Goal: Task Accomplishment & Management: Complete application form

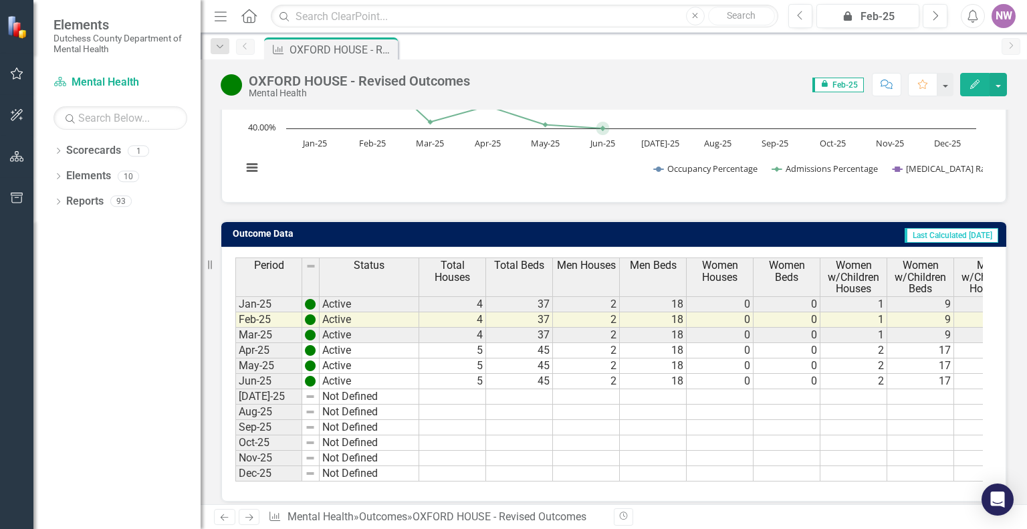
scroll to position [283, 0]
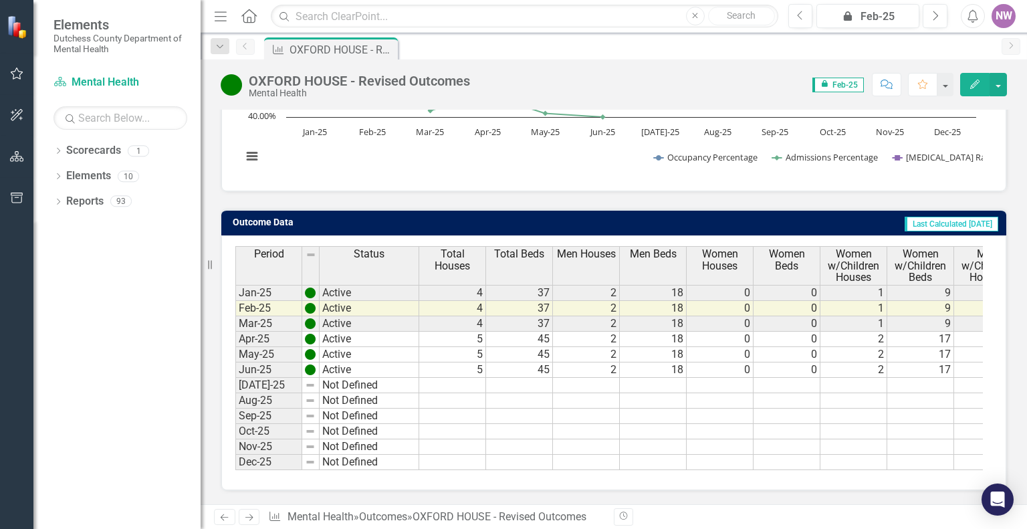
click at [388, 381] on td "Not Defined" at bounding box center [370, 385] width 100 height 15
click at [475, 378] on td at bounding box center [452, 385] width 67 height 15
type textarea "6"
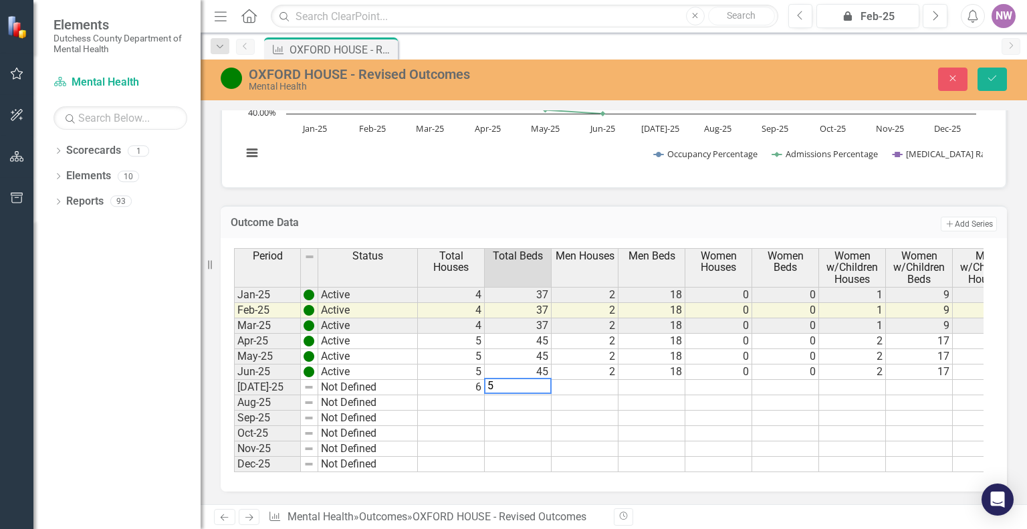
type textarea "53"
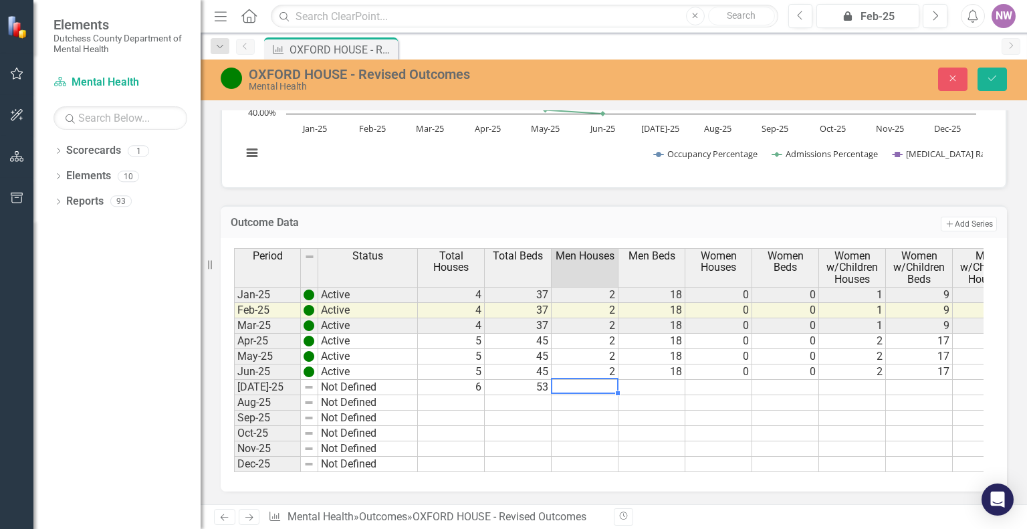
type textarea "3"
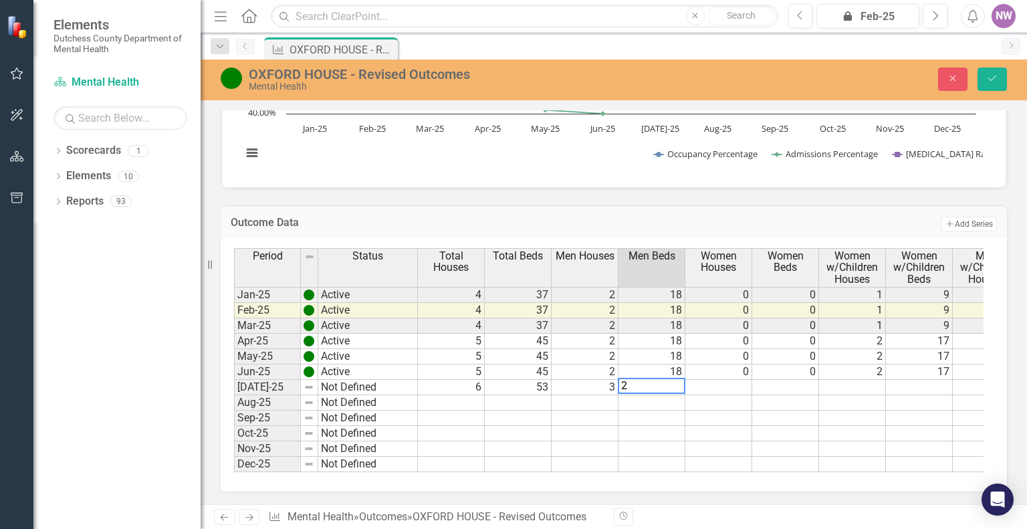
type textarea "26"
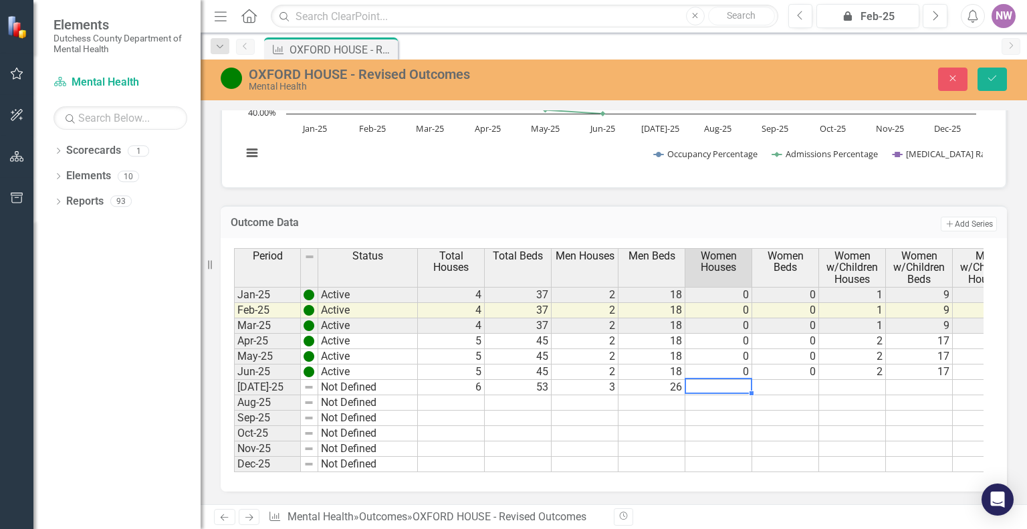
type textarea "0"
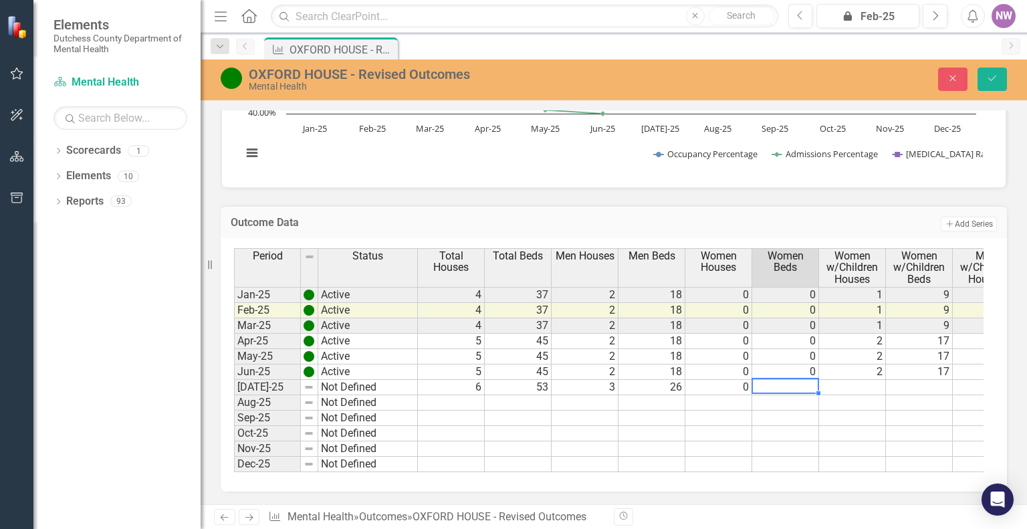
type textarea "0"
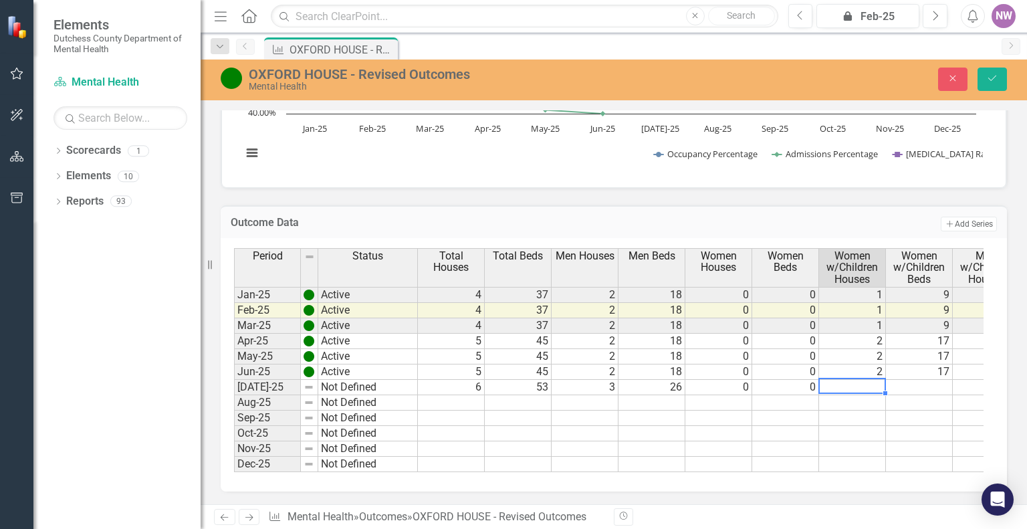
type textarea "2"
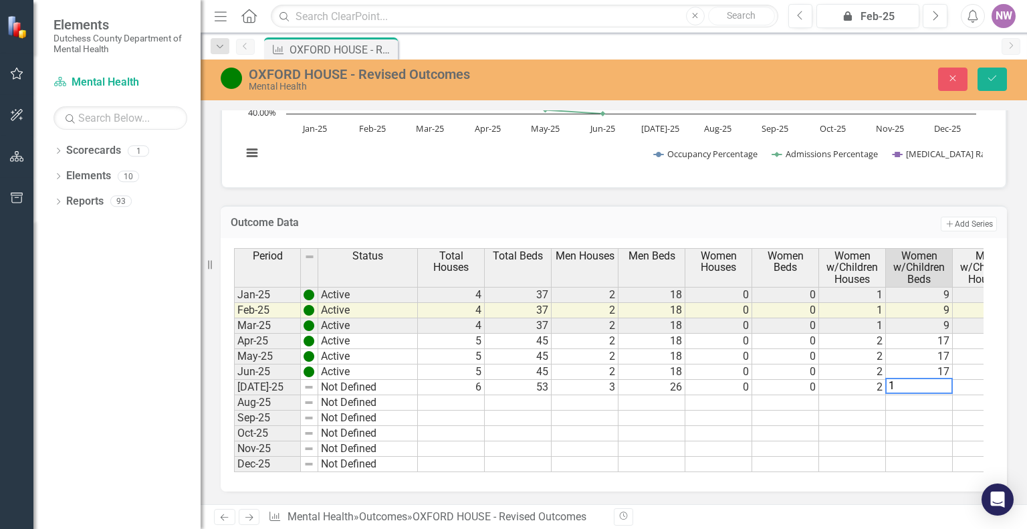
type textarea "17"
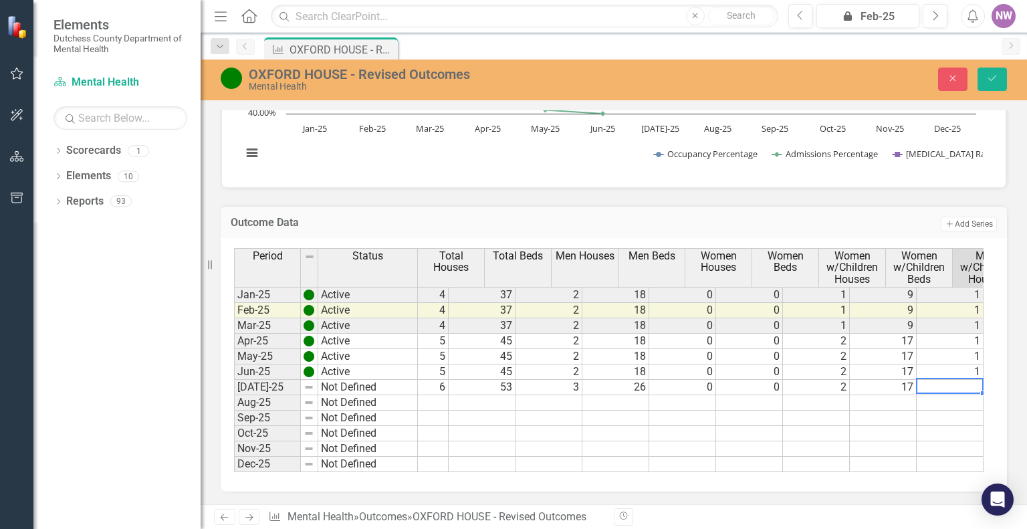
scroll to position [0, 36]
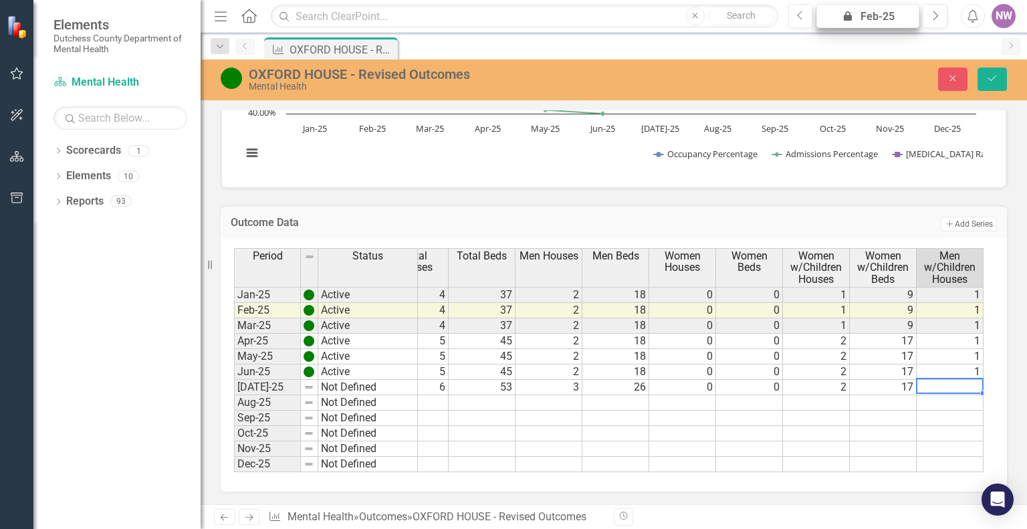
type textarea "1"
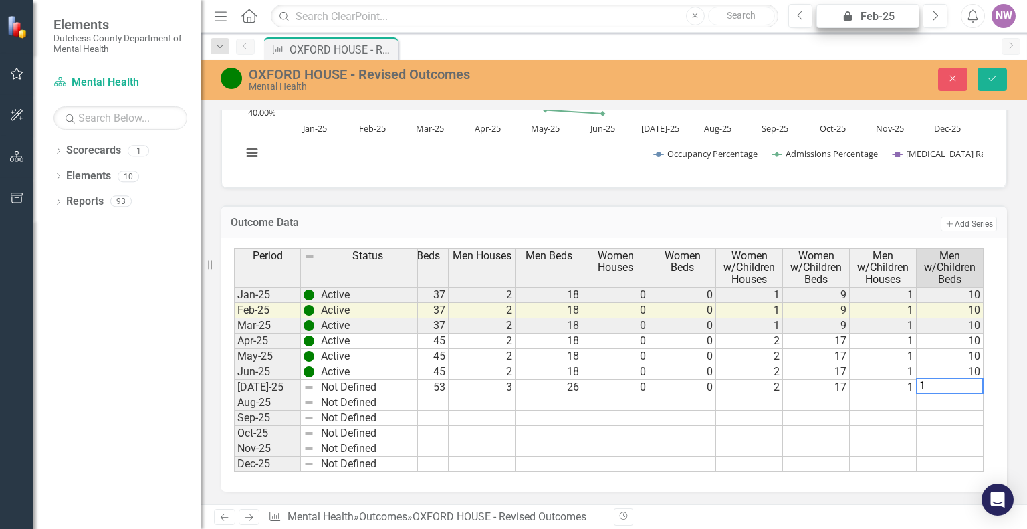
type textarea "10"
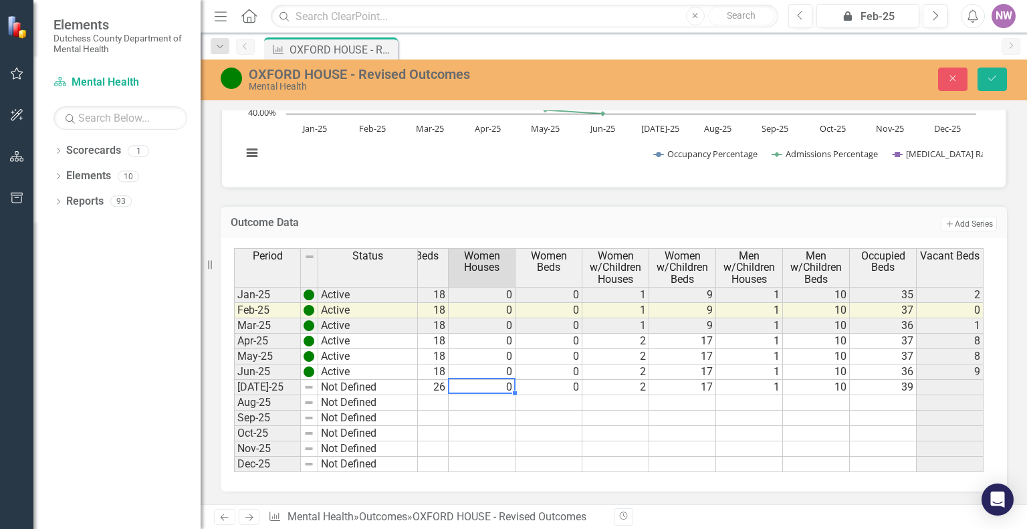
scroll to position [0, 201]
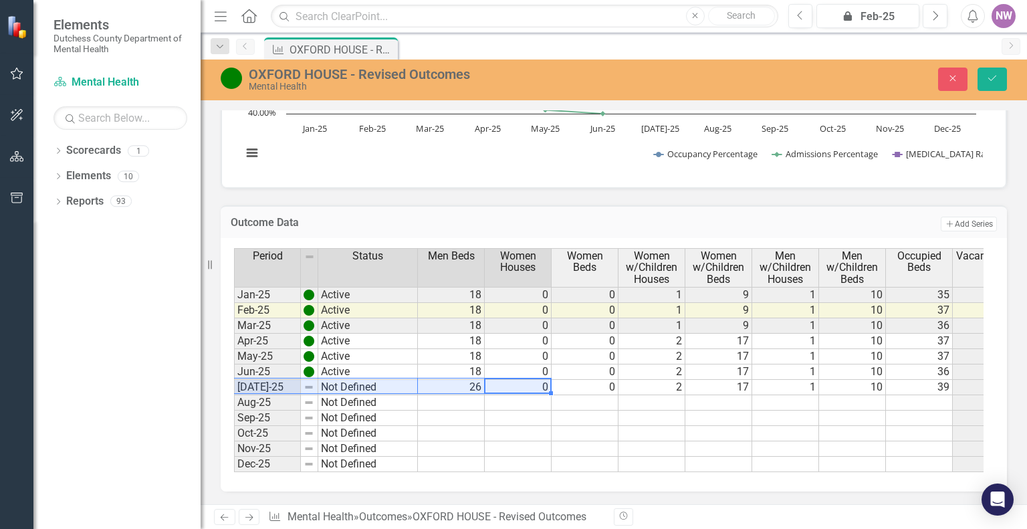
drag, startPoint x: 455, startPoint y: 381, endPoint x: 284, endPoint y: 383, distance: 171.2
click at [284, 383] on div "Period Status Total Houses Total Beds Men Houses Men Beds Women Houses Women Be…" at bounding box center [609, 360] width 750 height 224
click at [466, 383] on td "26" at bounding box center [451, 387] width 67 height 15
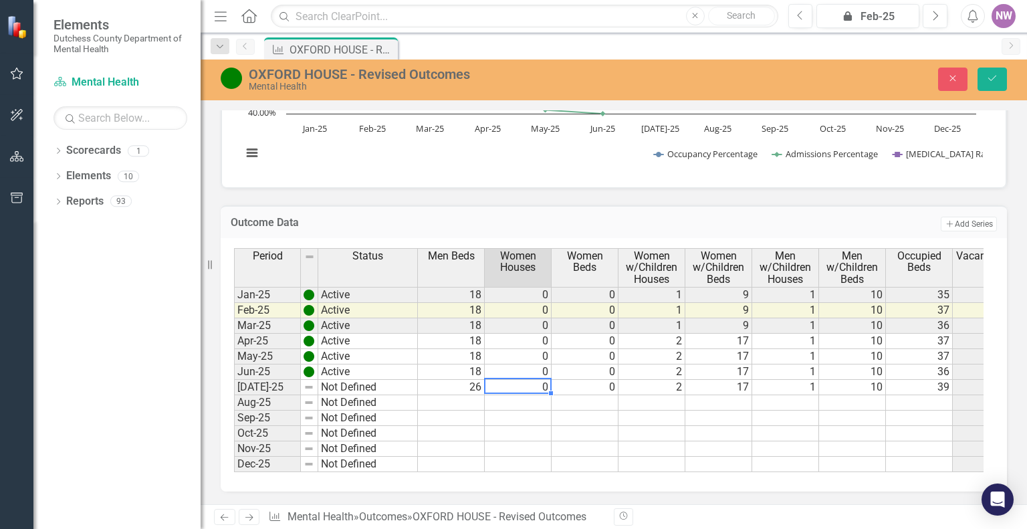
click at [542, 385] on td "0" at bounding box center [518, 387] width 67 height 15
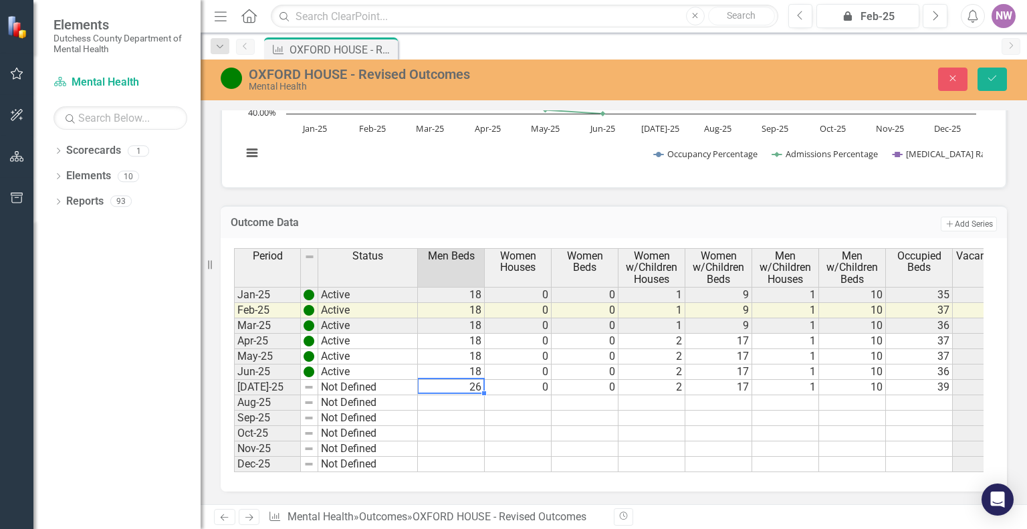
click at [33, 388] on div "Period Status Total Houses Total Beds Men Houses Men Beds Women Houses Women Be…" at bounding box center [33, 360] width 0 height 224
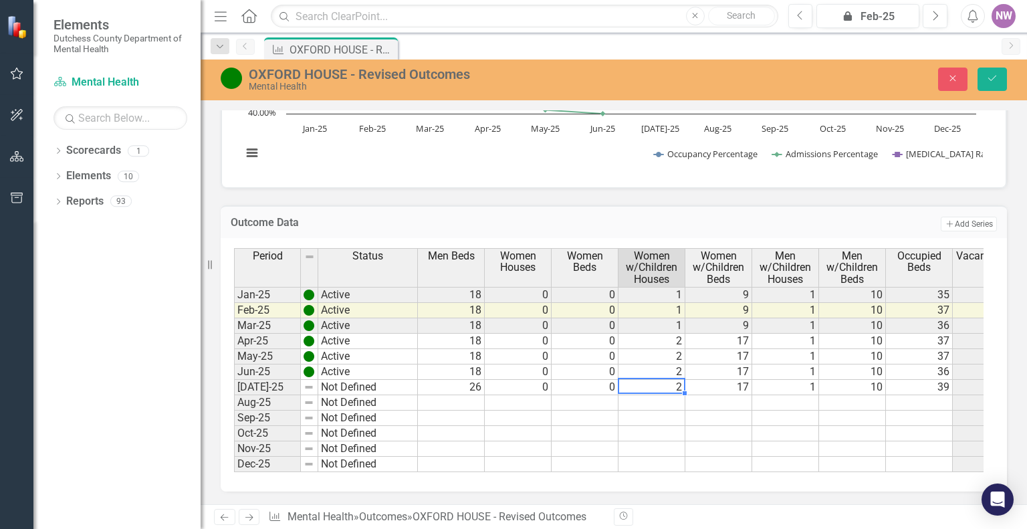
click at [677, 385] on td "2" at bounding box center [652, 387] width 67 height 15
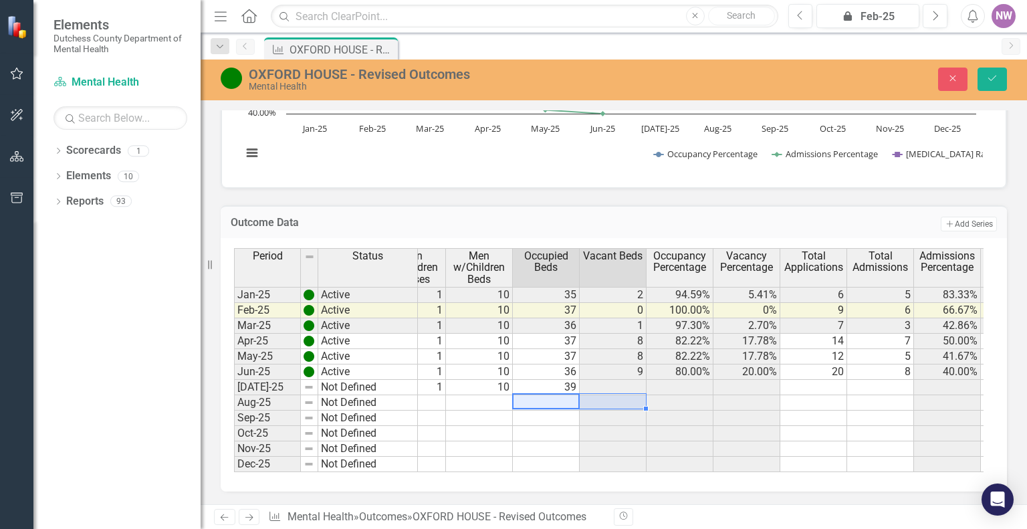
scroll to position [0, 705]
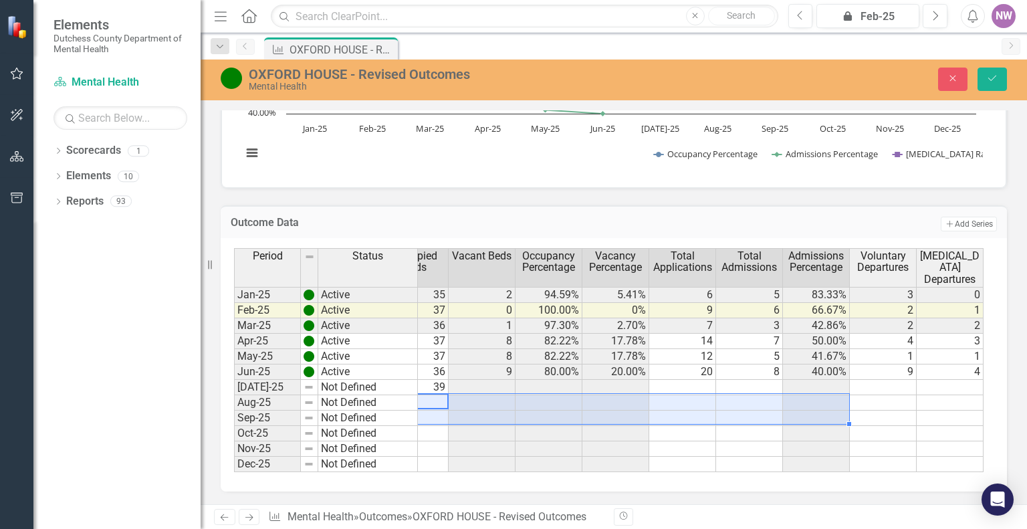
drag, startPoint x: 912, startPoint y: 391, endPoint x: 730, endPoint y: 411, distance: 183.0
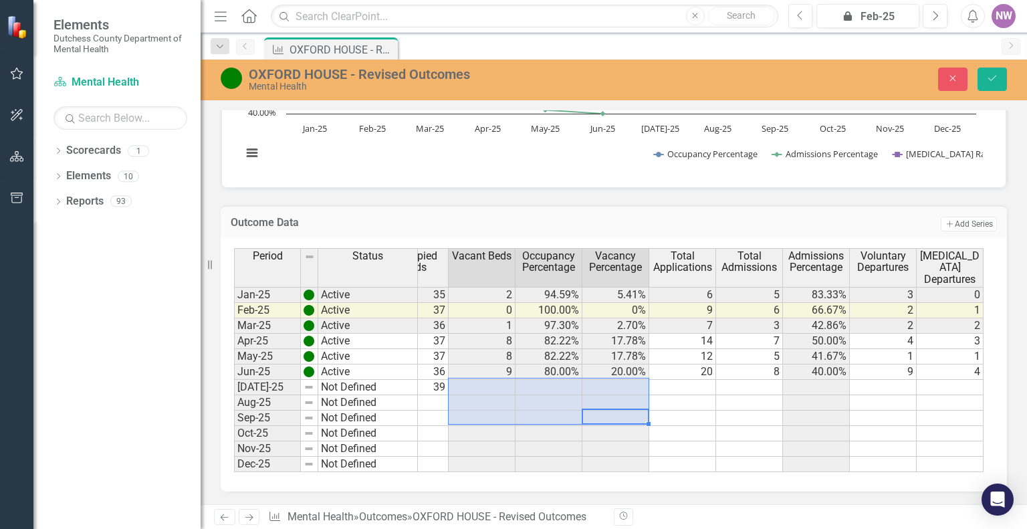
drag, startPoint x: 628, startPoint y: 405, endPoint x: 470, endPoint y: 383, distance: 160.1
click at [470, 383] on tbody "Jan-25 Active 4 37 2 18 0 0 1 9 1 10 35 2 94.59% 5.41% 6 5 83.33% 3 0 0 3 100.0…" at bounding box center [390, 379] width 1722 height 185
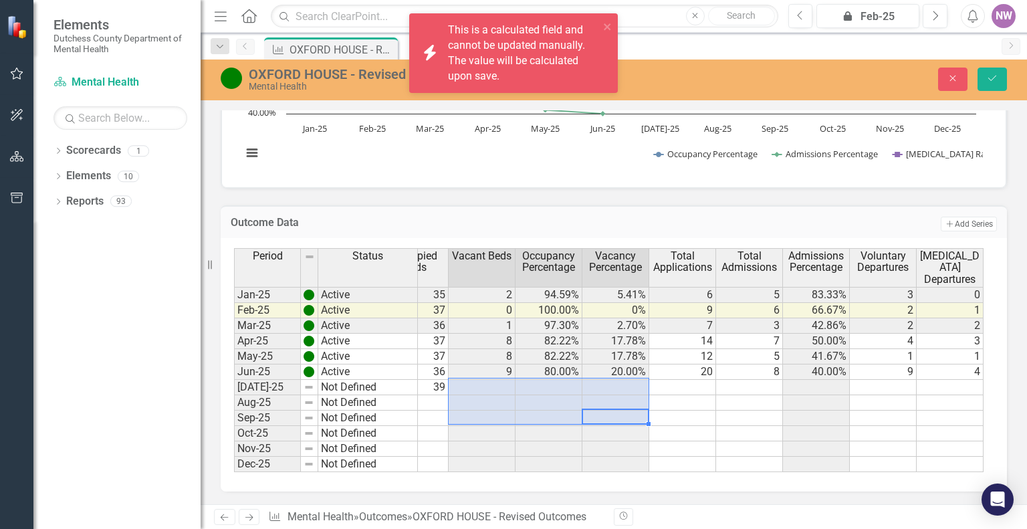
click at [468, 381] on td at bounding box center [482, 387] width 67 height 15
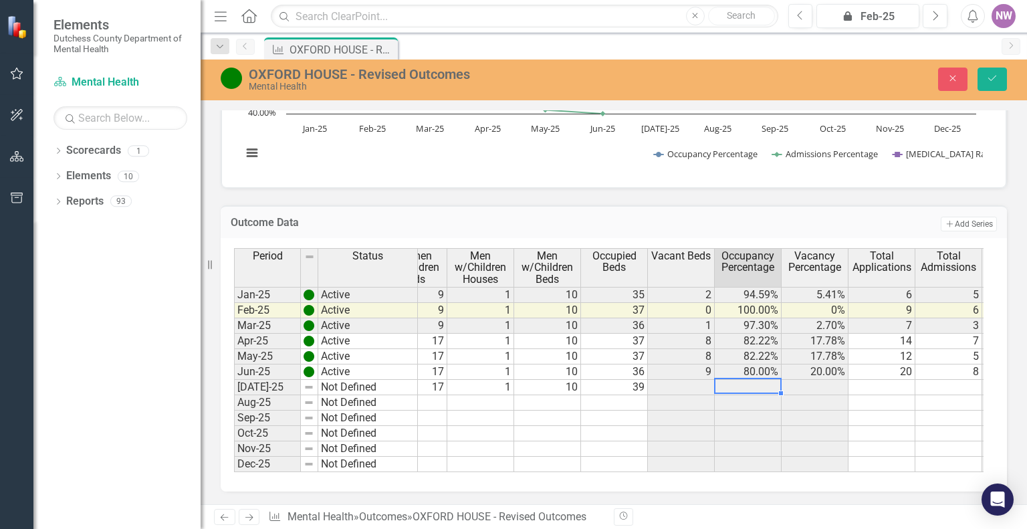
scroll to position [0, 503]
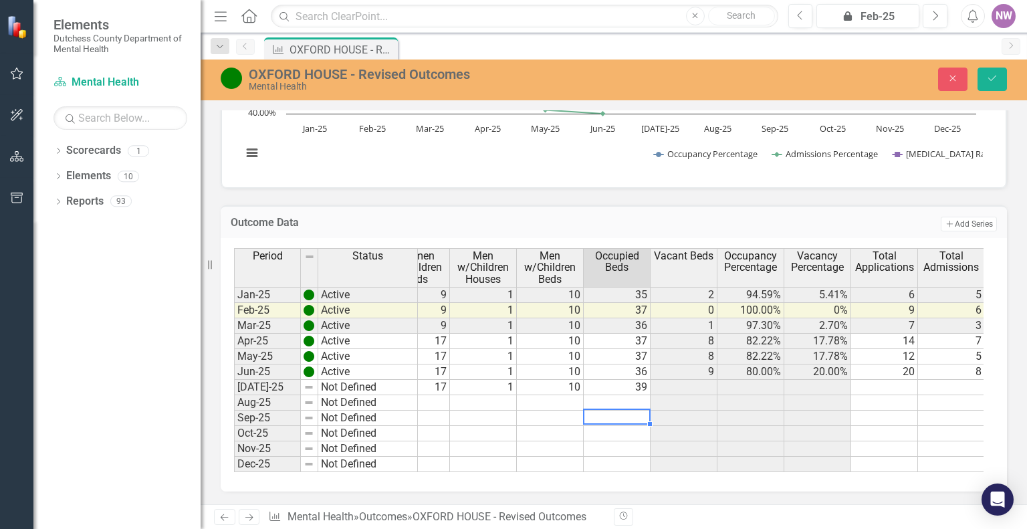
click at [602, 411] on td at bounding box center [617, 418] width 67 height 15
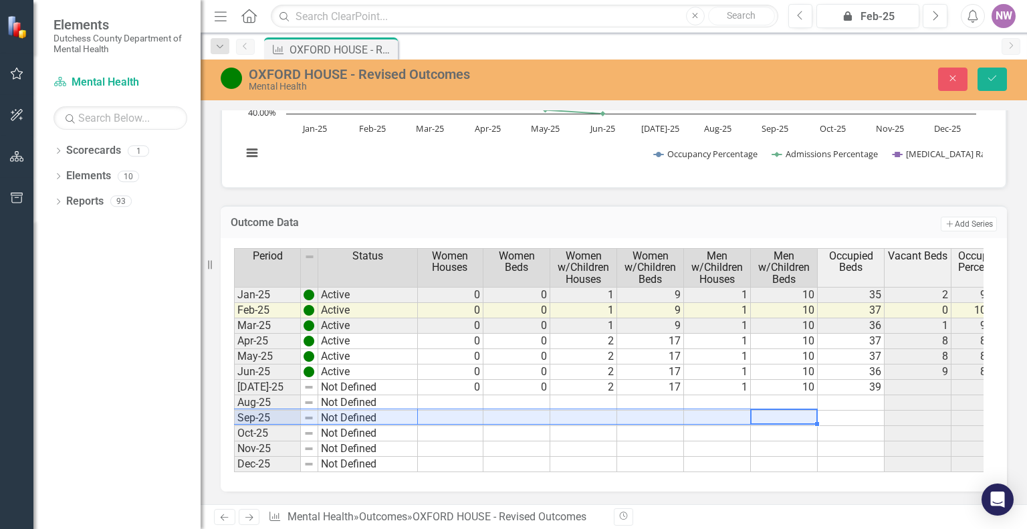
scroll to position [0, 37]
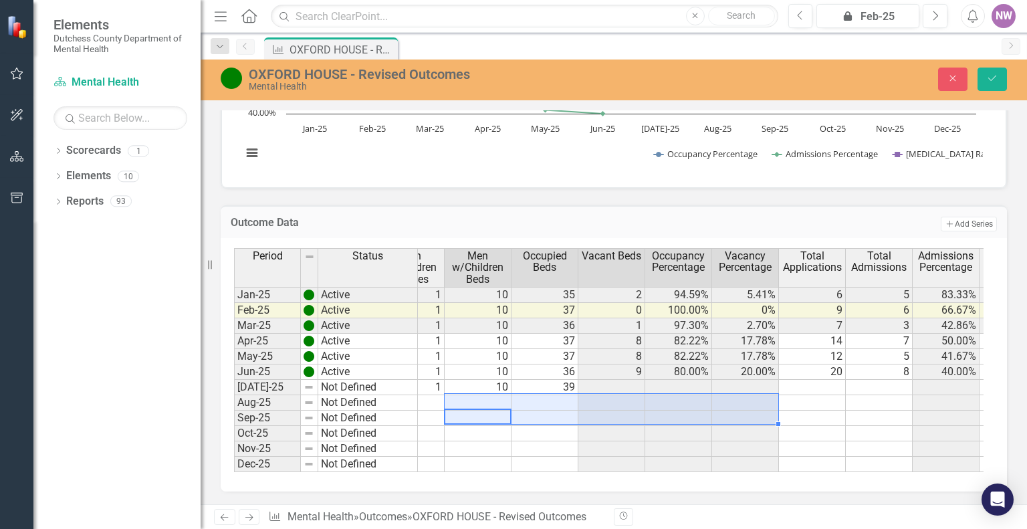
drag, startPoint x: 559, startPoint y: 405, endPoint x: 720, endPoint y: 391, distance: 161.8
click at [720, 391] on tbody "Jan-25 Active 4 37 2 18 0 0 1 9 1 10 35 2 94.59% 5.41% 6 5 83.33% 3 0 0 3 100.0…" at bounding box center [520, 379] width 1722 height 185
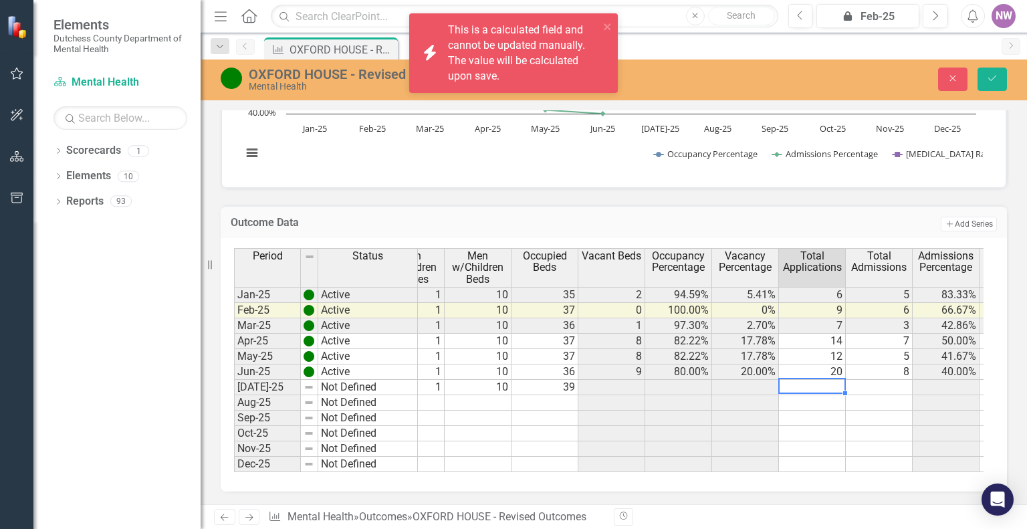
click at [814, 380] on td at bounding box center [812, 387] width 67 height 15
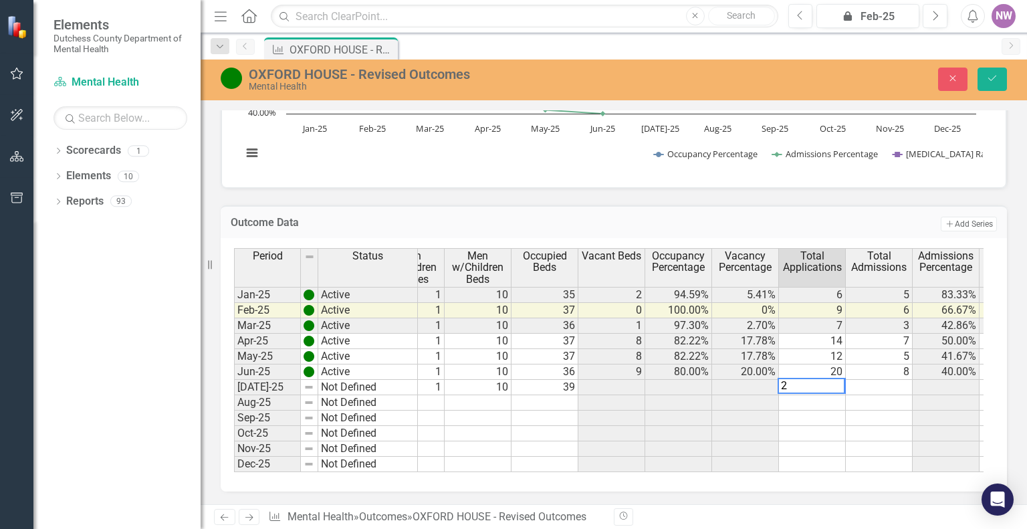
type textarea "21"
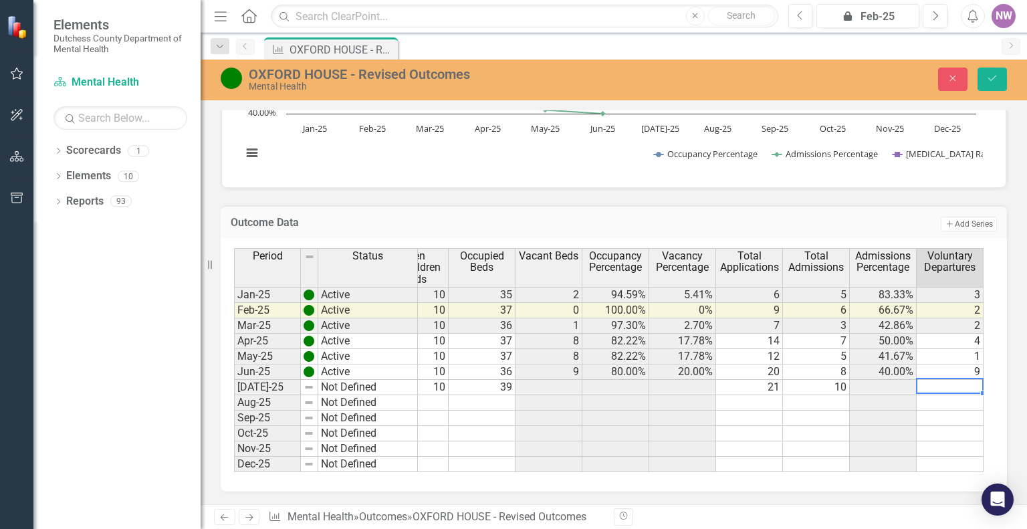
type textarea "2"
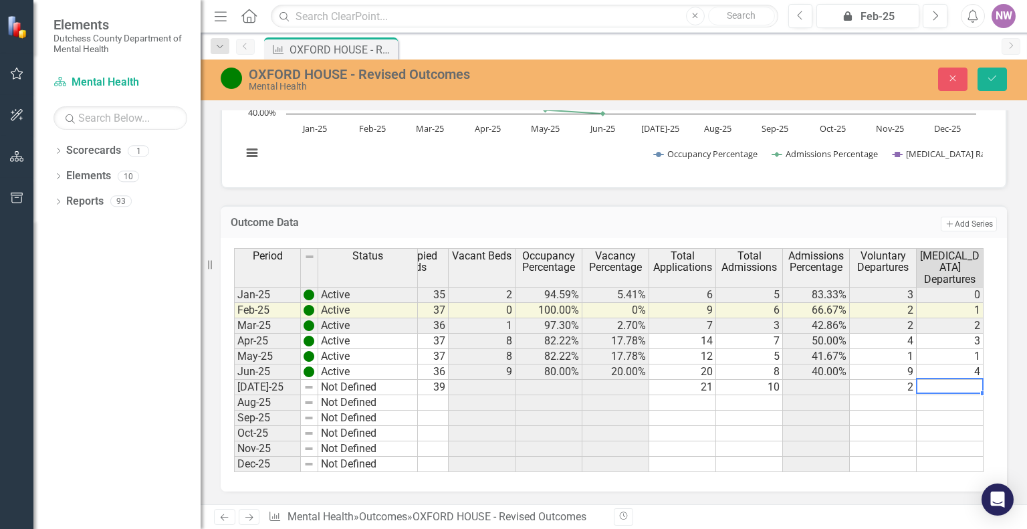
type textarea "4"
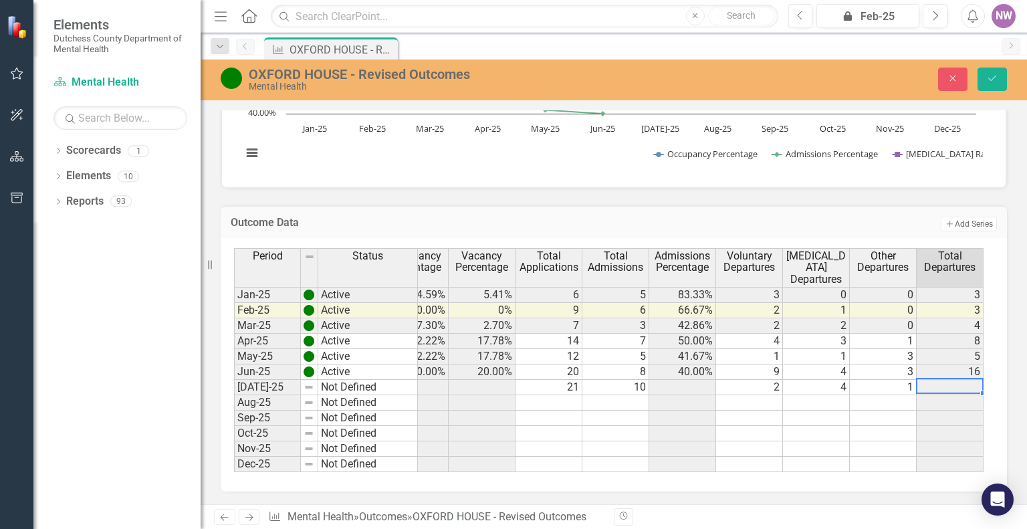
type textarea "1"
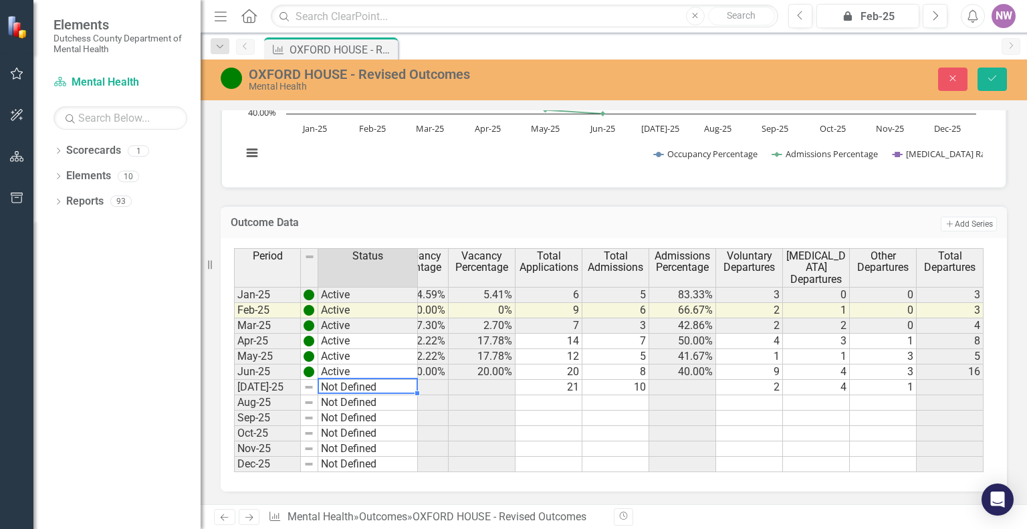
click at [390, 382] on td "Not Defined" at bounding box center [368, 387] width 100 height 15
click at [409, 383] on td "Not Defined" at bounding box center [368, 387] width 100 height 15
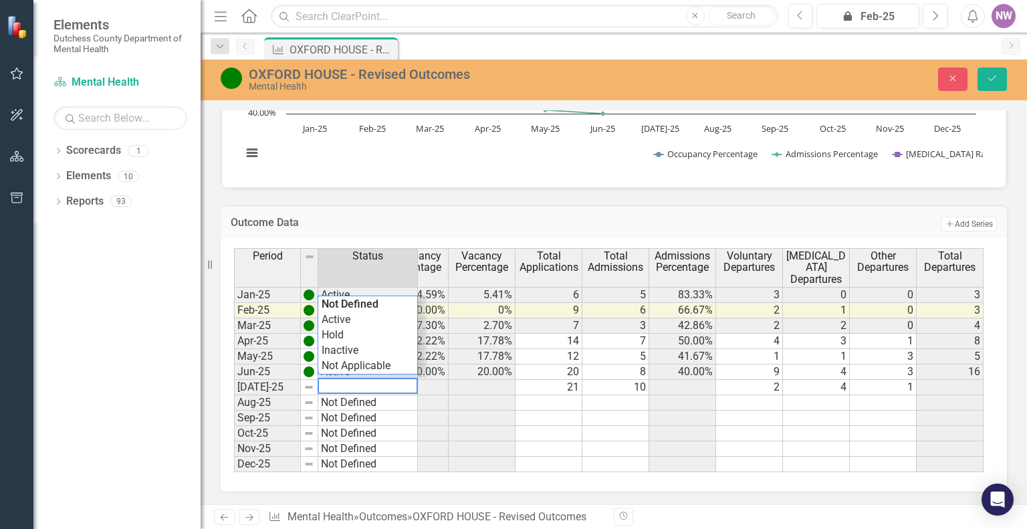
click at [409, 383] on textarea at bounding box center [368, 386] width 100 height 16
click at [346, 314] on div "Men Houses Men Beds Women Houses Women Beds Women w/Children Houses Women w/Chi…" at bounding box center [609, 360] width 750 height 224
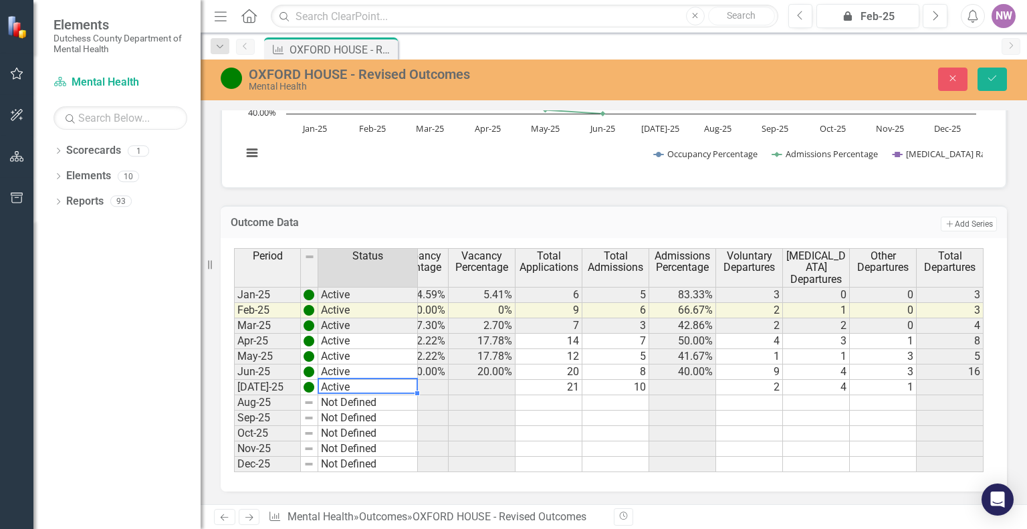
click at [728, 400] on td at bounding box center [749, 402] width 67 height 15
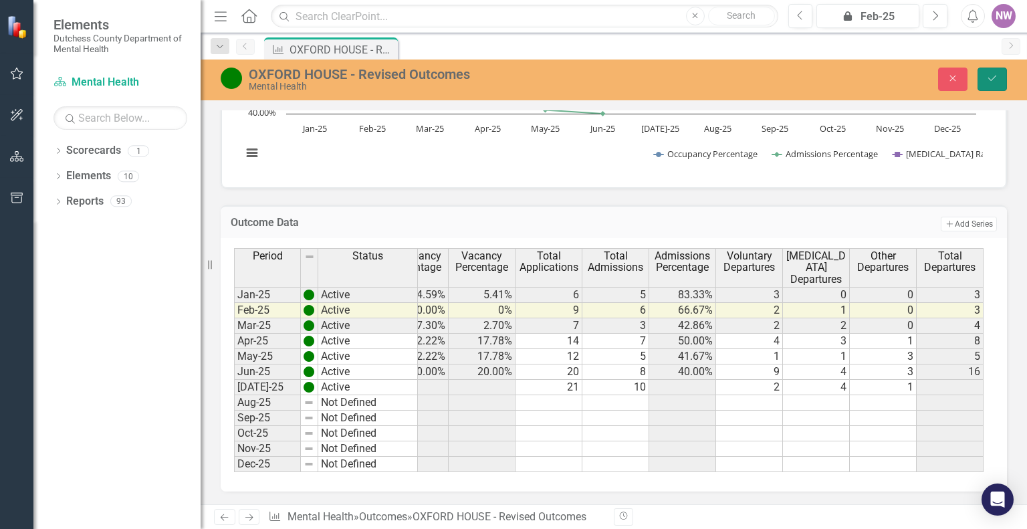
click at [1003, 76] on button "Save" at bounding box center [992, 79] width 29 height 23
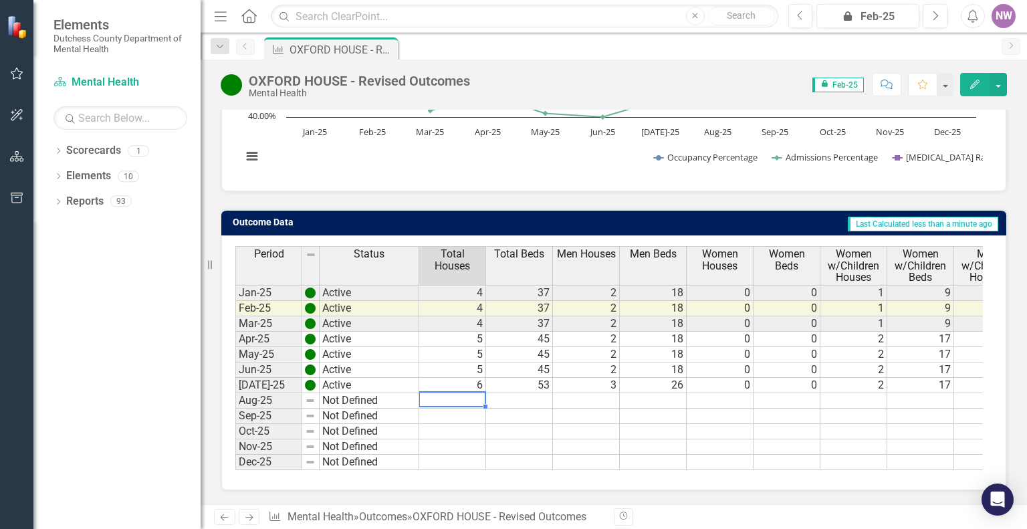
click at [472, 393] on td at bounding box center [452, 400] width 67 height 15
type textarea "6"
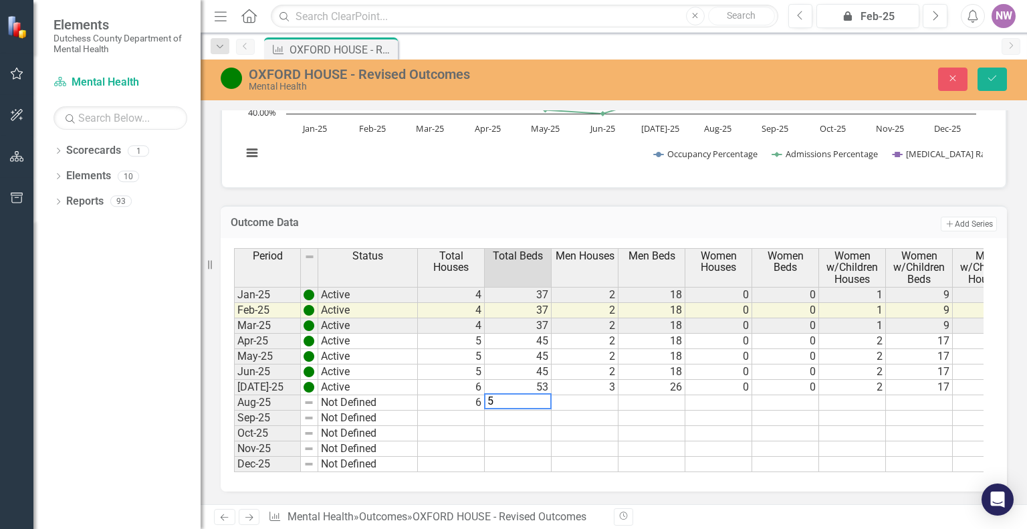
type textarea "53"
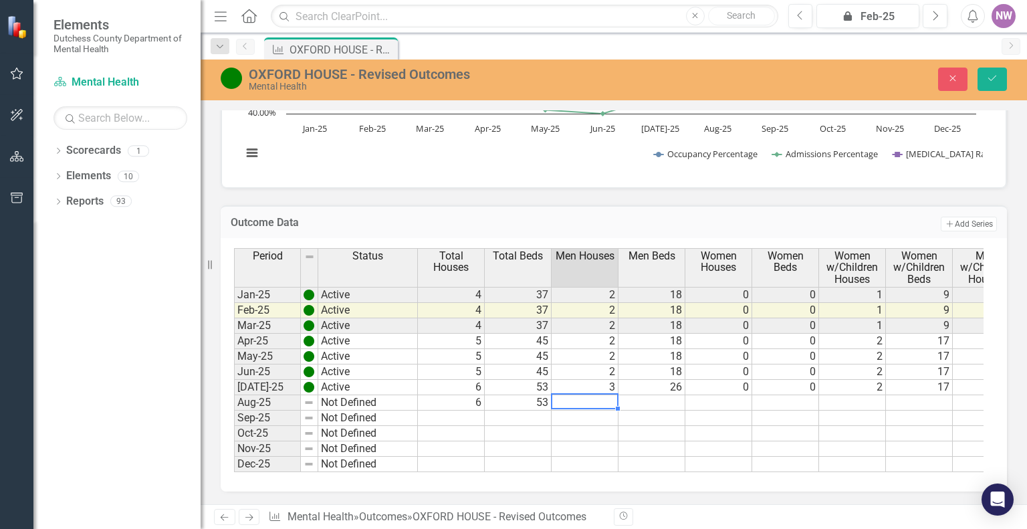
type textarea "3"
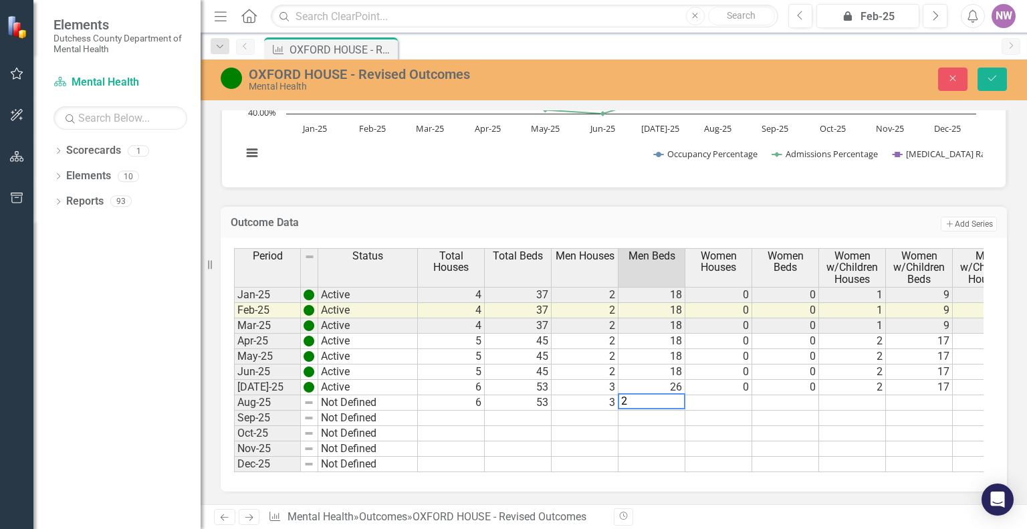
type textarea "26"
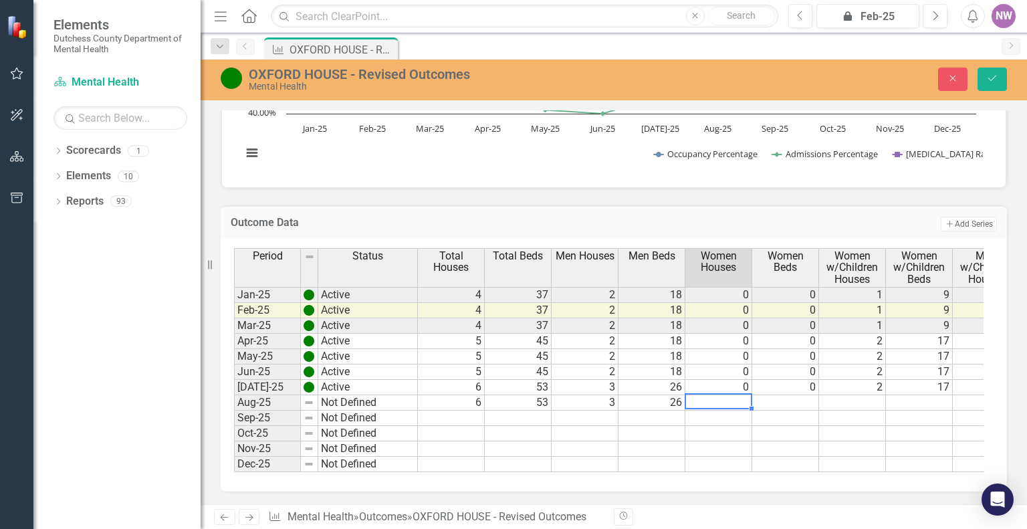
type textarea "0"
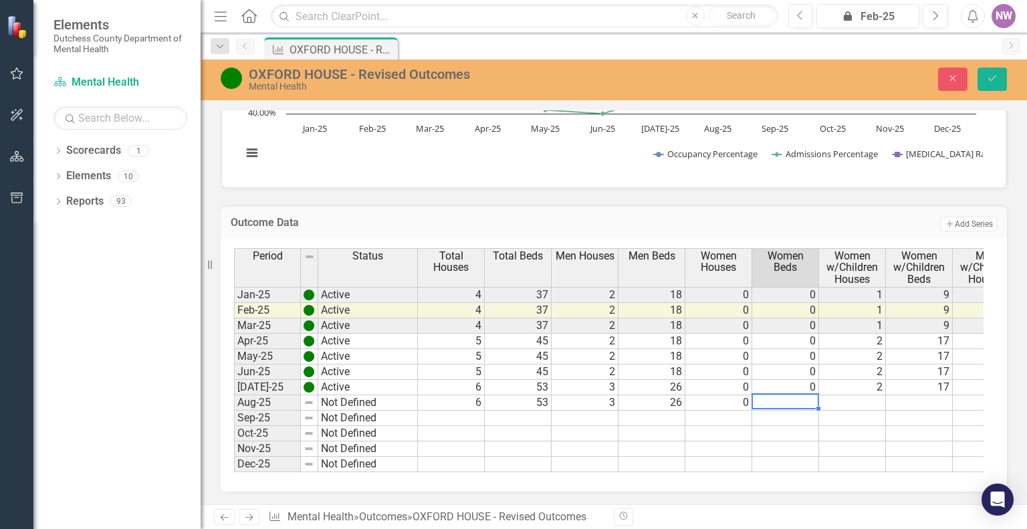
type textarea "0"
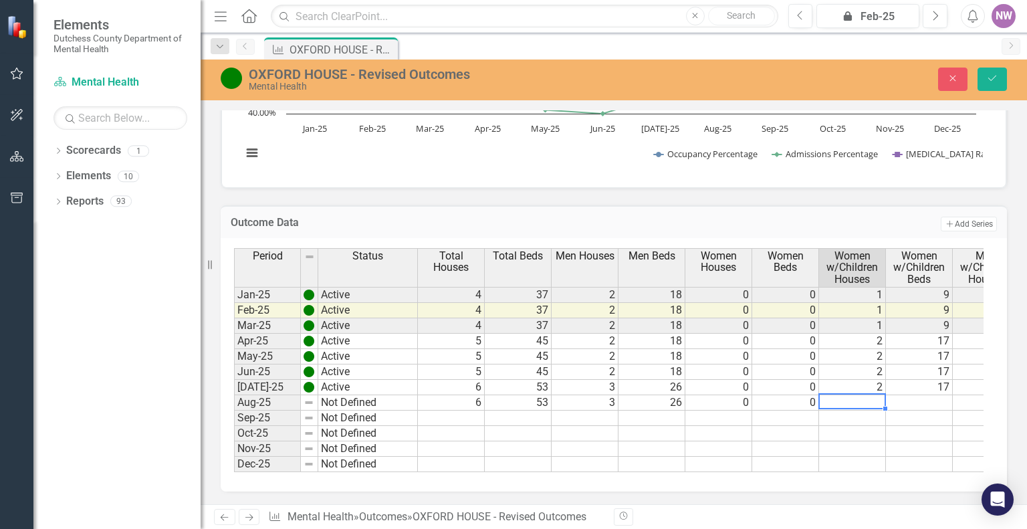
type textarea "2"
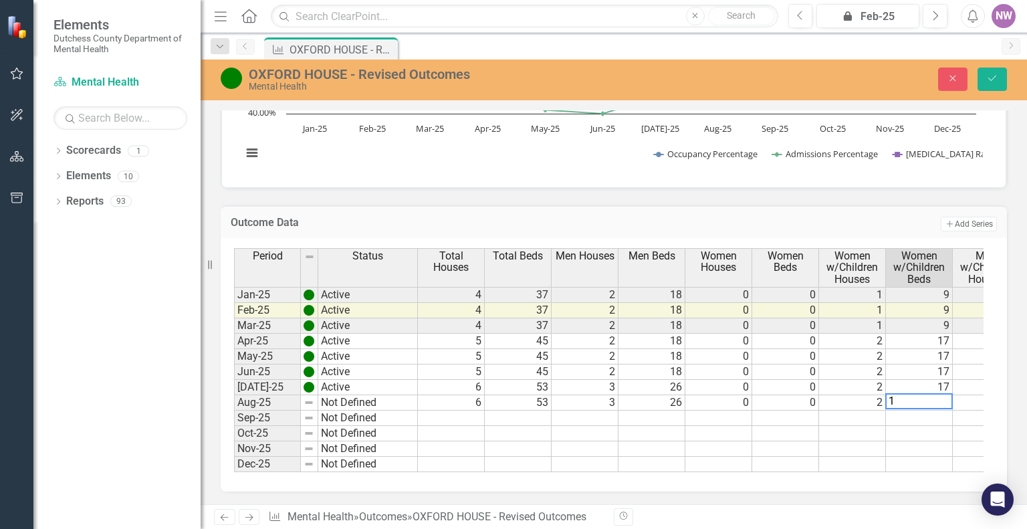
type textarea "17"
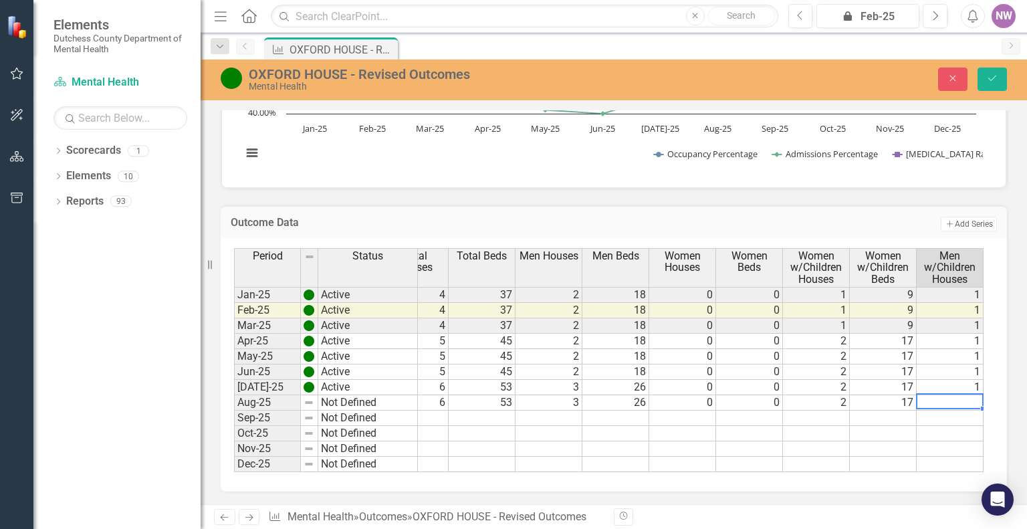
type textarea "1"
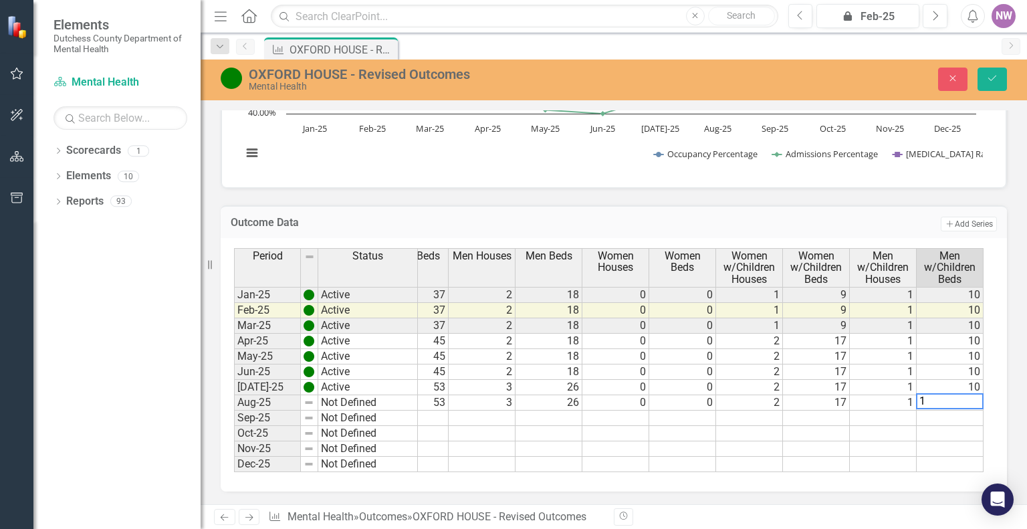
type textarea "10"
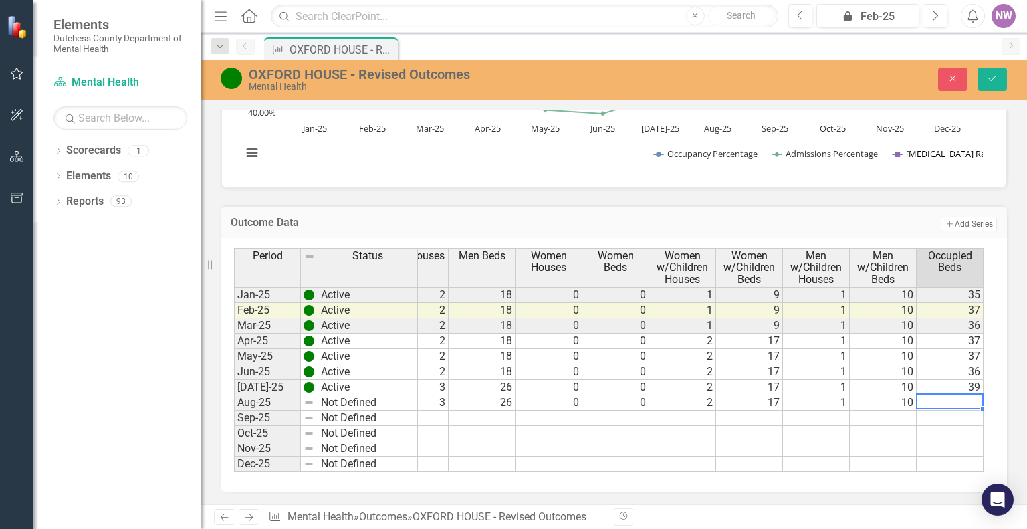
scroll to position [0, 237]
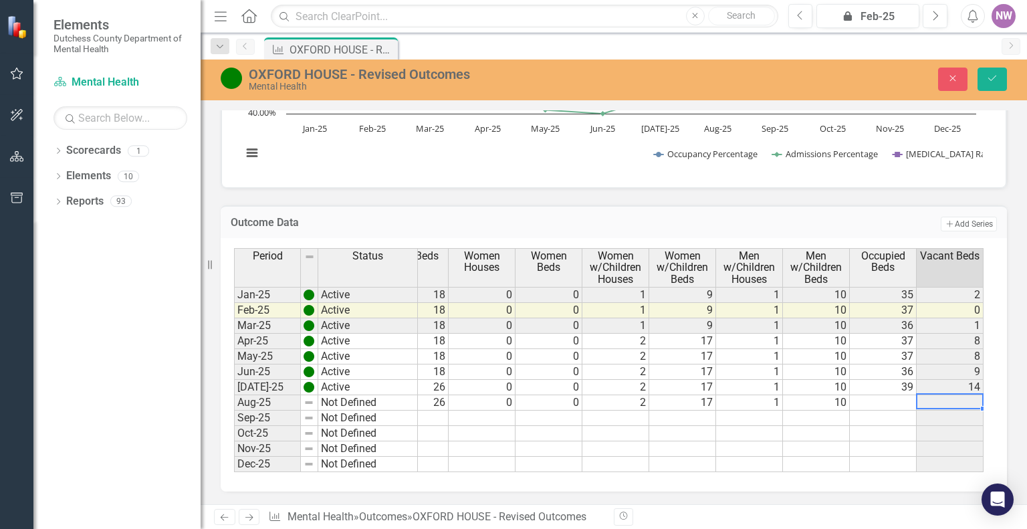
click at [885, 395] on td at bounding box center [883, 402] width 67 height 15
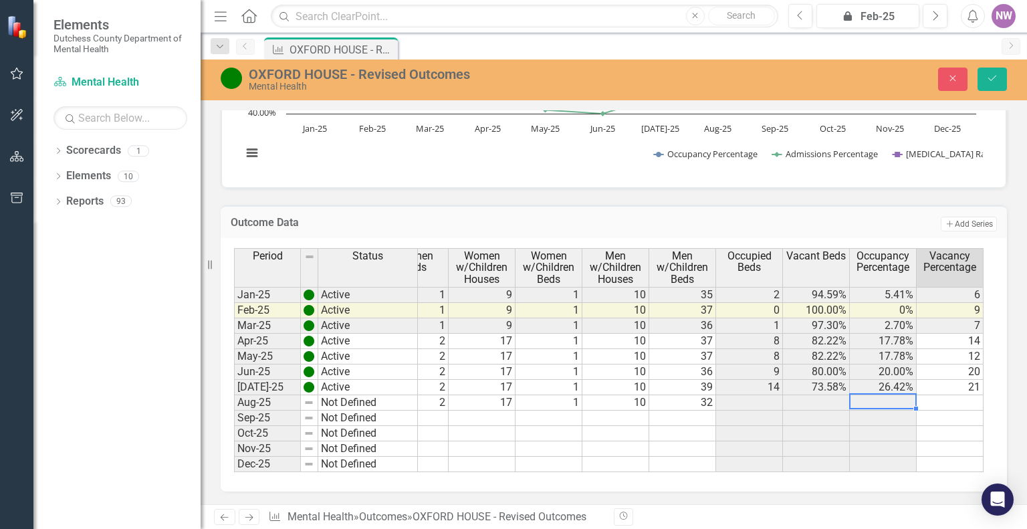
scroll to position [0, 437]
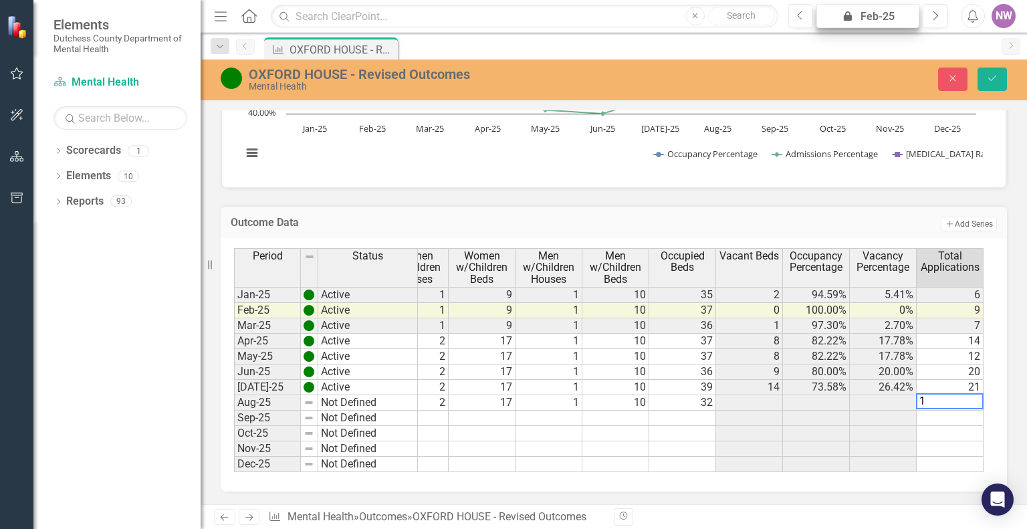
type textarea "13"
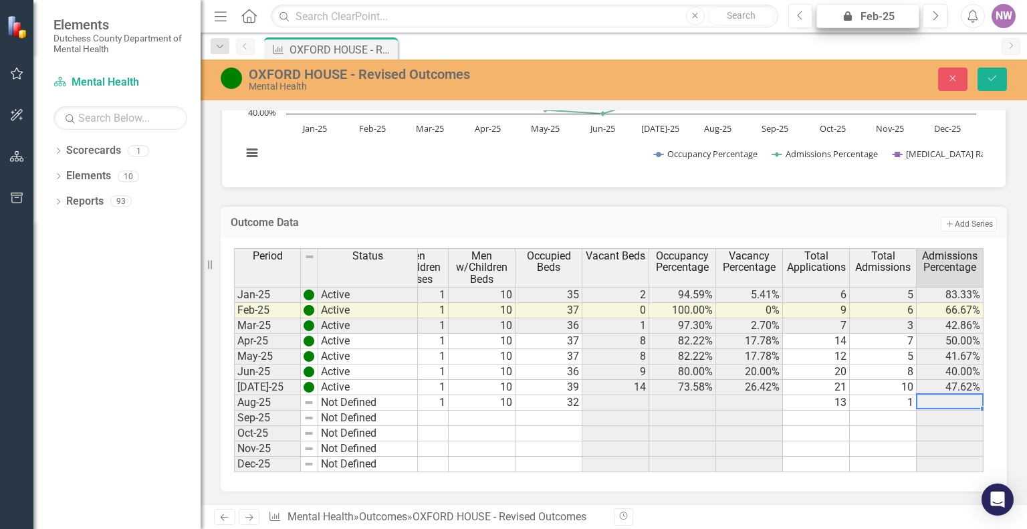
scroll to position [0, 638]
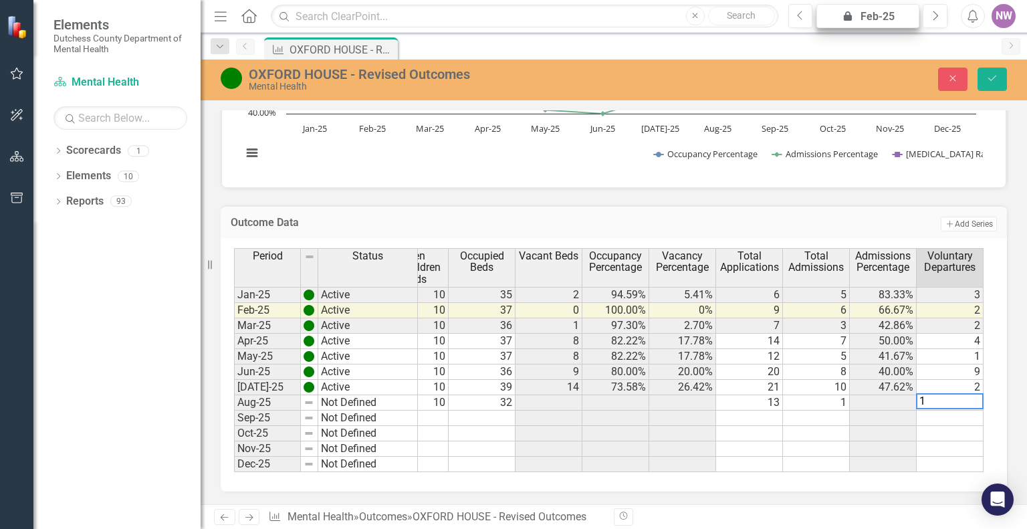
type textarea "13"
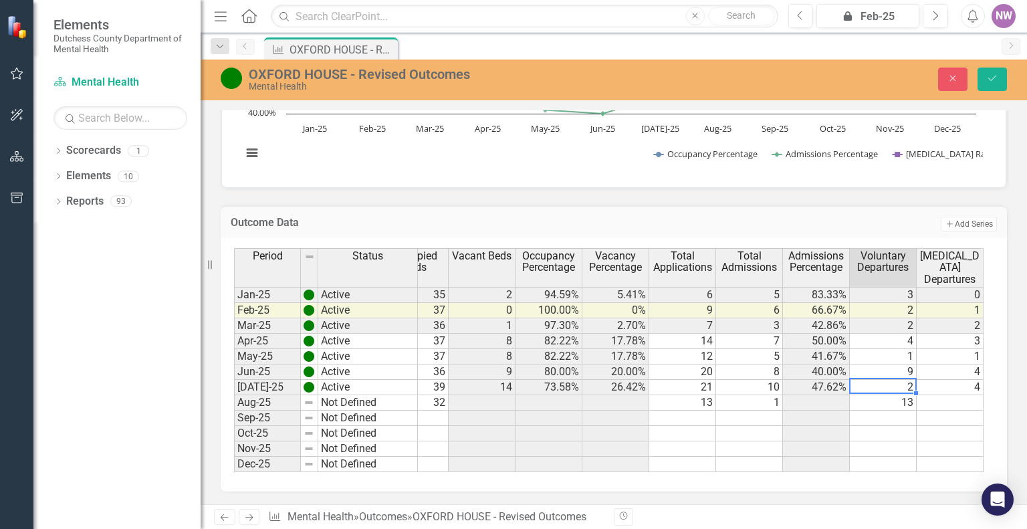
click at [900, 385] on td "2" at bounding box center [883, 387] width 67 height 15
click at [899, 399] on td "13" at bounding box center [883, 402] width 67 height 15
type textarea "5"
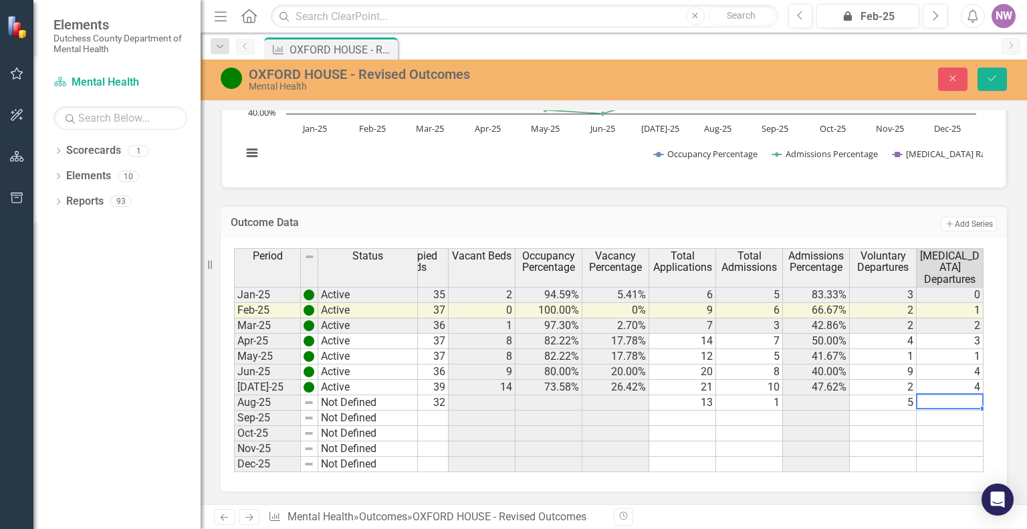
type textarea "0"
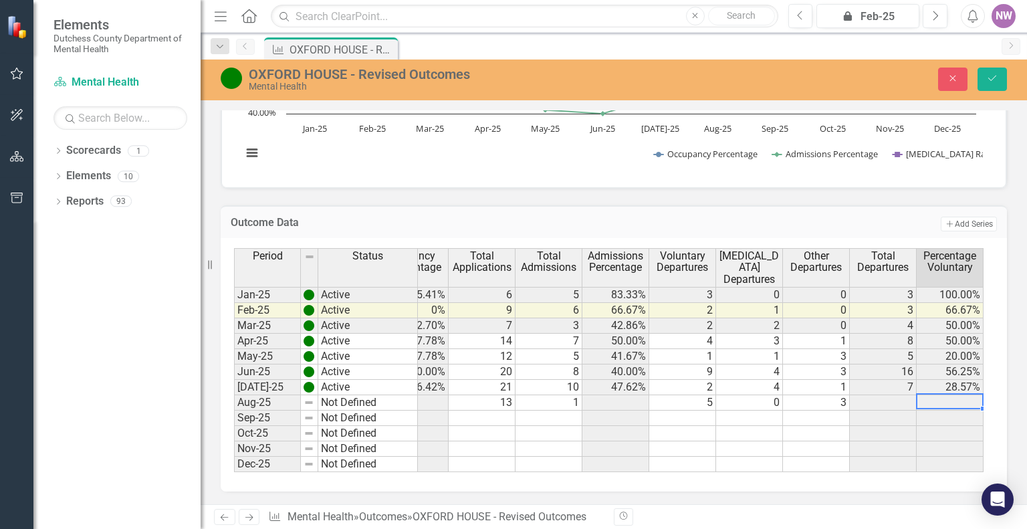
scroll to position [0, 972]
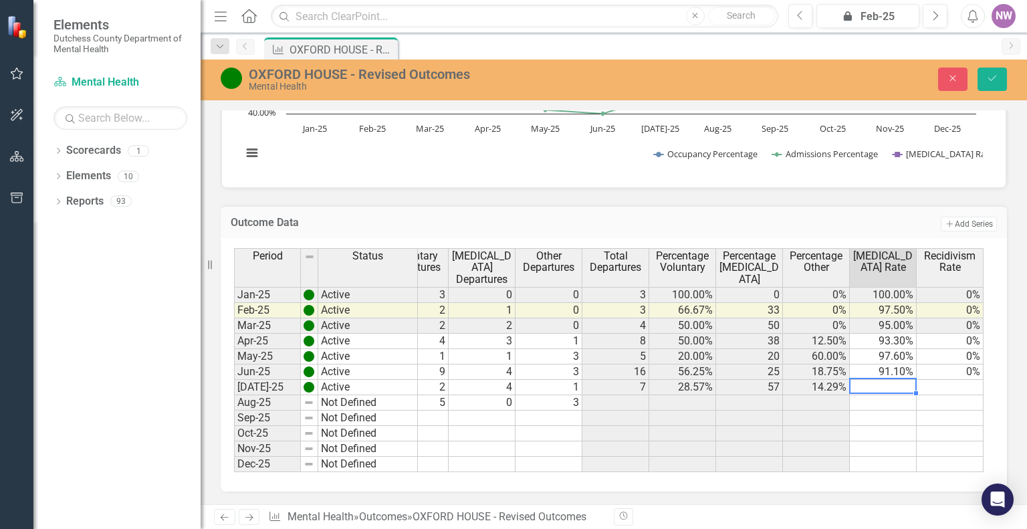
click at [880, 395] on td at bounding box center [883, 402] width 67 height 15
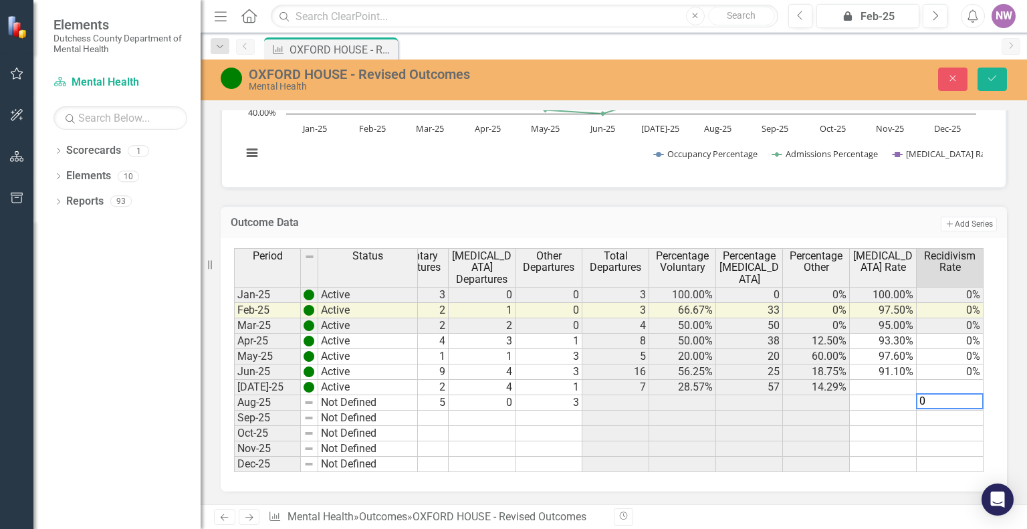
click at [928, 380] on td at bounding box center [950, 387] width 67 height 15
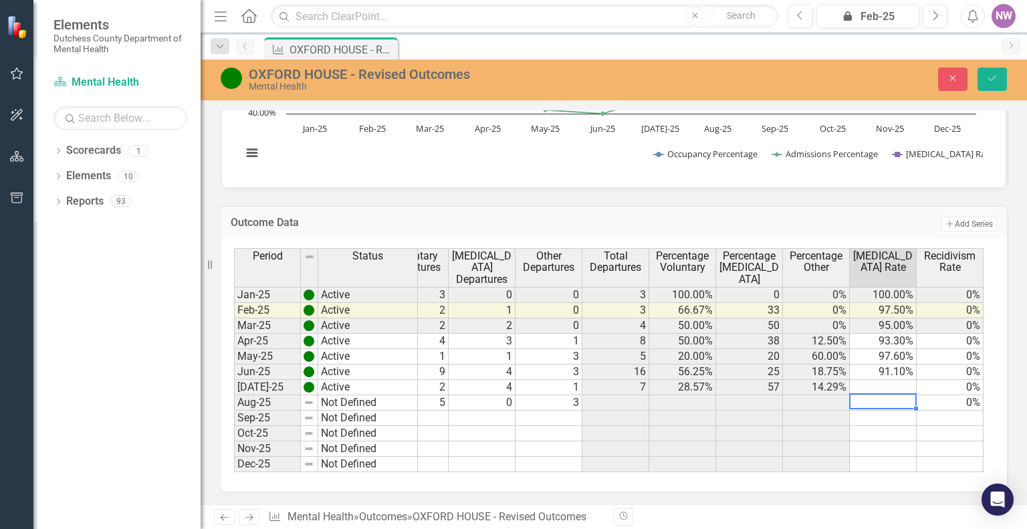
click at [895, 400] on td at bounding box center [883, 402] width 67 height 15
click at [888, 351] on td "97.60%" at bounding box center [883, 356] width 67 height 15
click at [890, 292] on td "100.00%" at bounding box center [883, 295] width 67 height 16
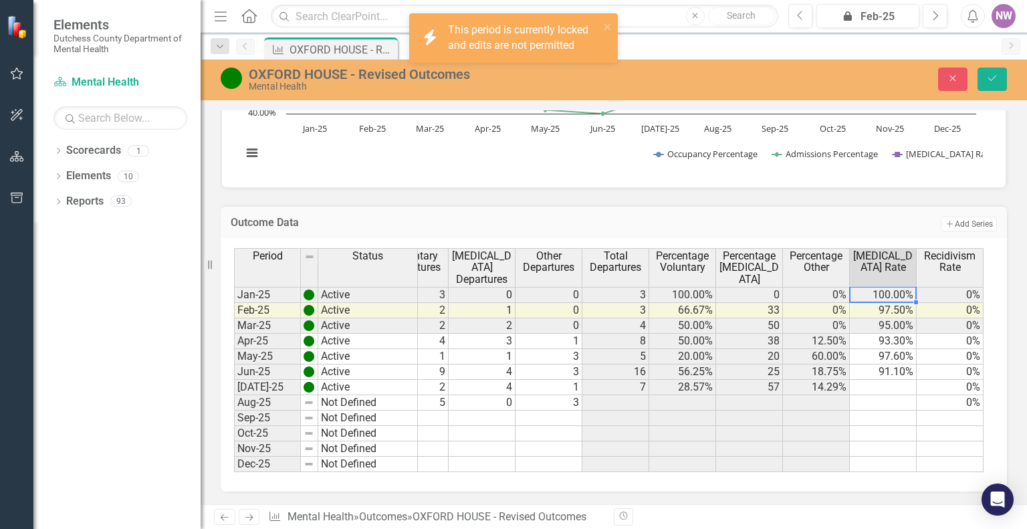
click at [896, 320] on td "95.00%" at bounding box center [883, 325] width 67 height 15
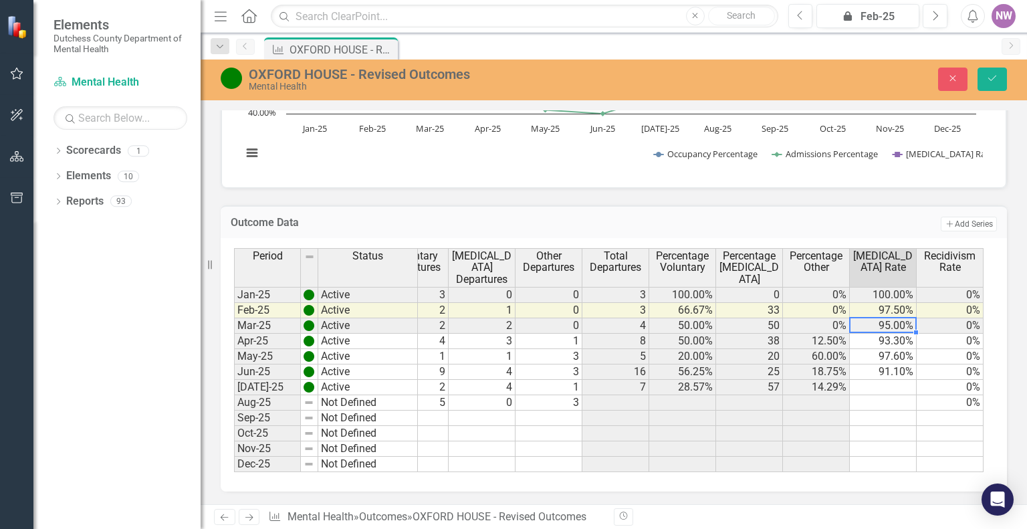
click at [895, 383] on td at bounding box center [883, 387] width 67 height 15
click at [878, 396] on td at bounding box center [883, 402] width 67 height 15
click at [913, 403] on textarea "0" at bounding box center [883, 401] width 68 height 16
type textarea "0"
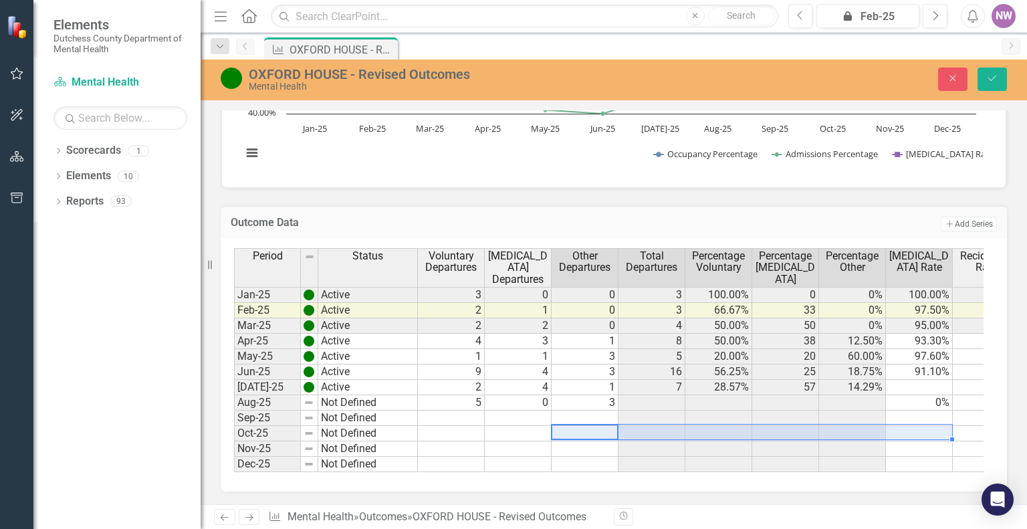
scroll to position [0, 1240]
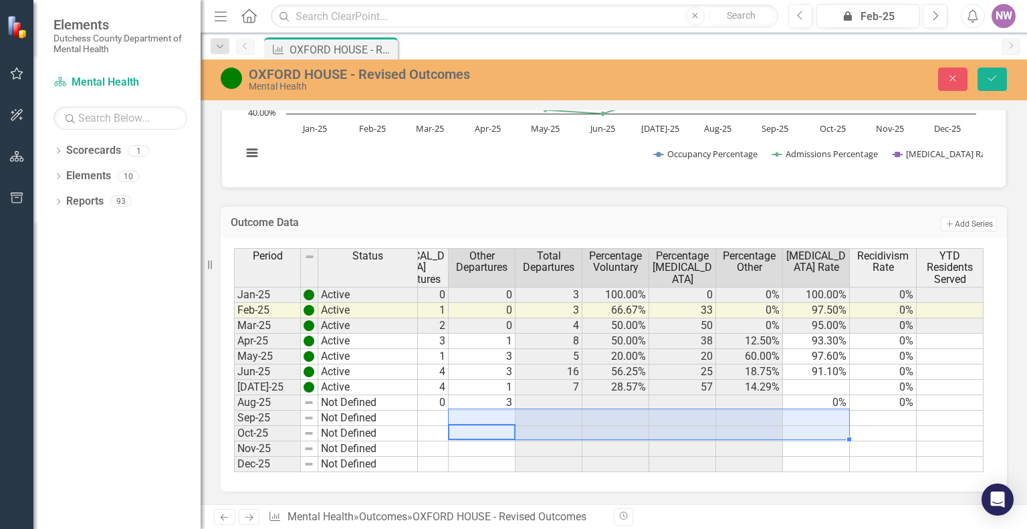
drag, startPoint x: 553, startPoint y: 421, endPoint x: 831, endPoint y: 414, distance: 277.7
click at [831, 414] on tbody "9 1 10 35 2 94.59% 5.41% 6 5 83.33% 3 0 0 3 100.00% 0 0% 100.00% 0% 9 1 10 37 0…" at bounding box center [315, 379] width 1338 height 185
click at [829, 380] on tr "17 1 10 39 14 73.58% 26.42% 21 10 47.62% 2 4 1 7 28.57% 57 14.29% 0%" at bounding box center [315, 387] width 1338 height 15
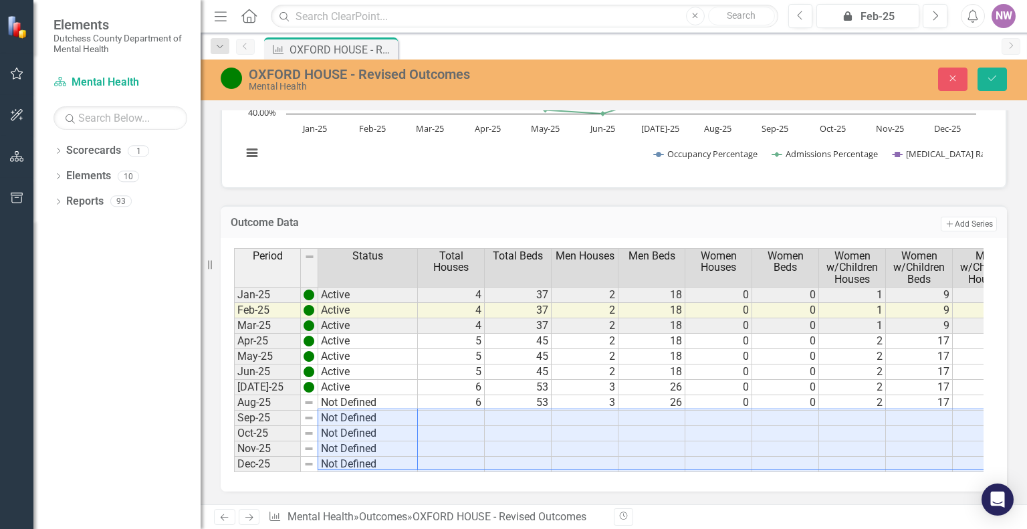
scroll to position [0, 270]
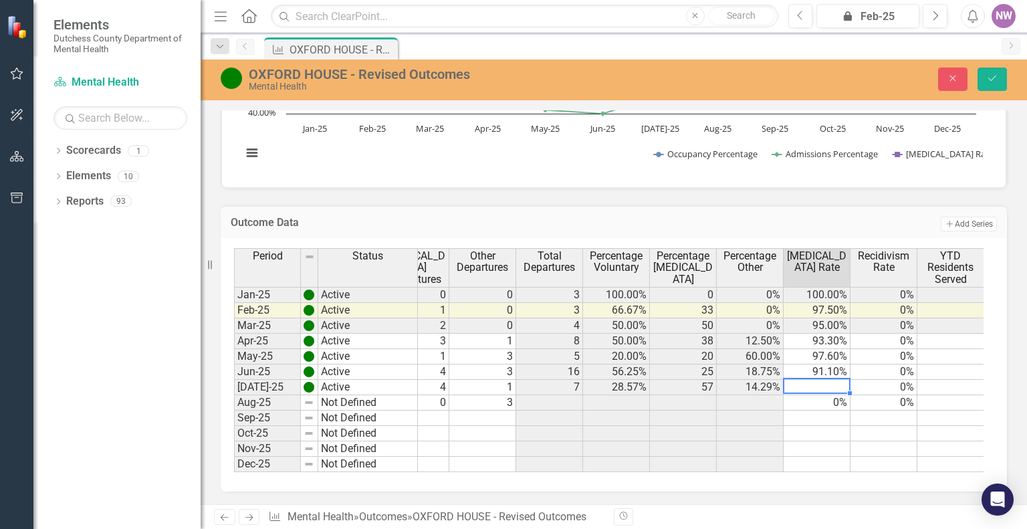
click at [842, 380] on td at bounding box center [817, 387] width 67 height 15
click at [837, 395] on td "0%" at bounding box center [817, 402] width 67 height 15
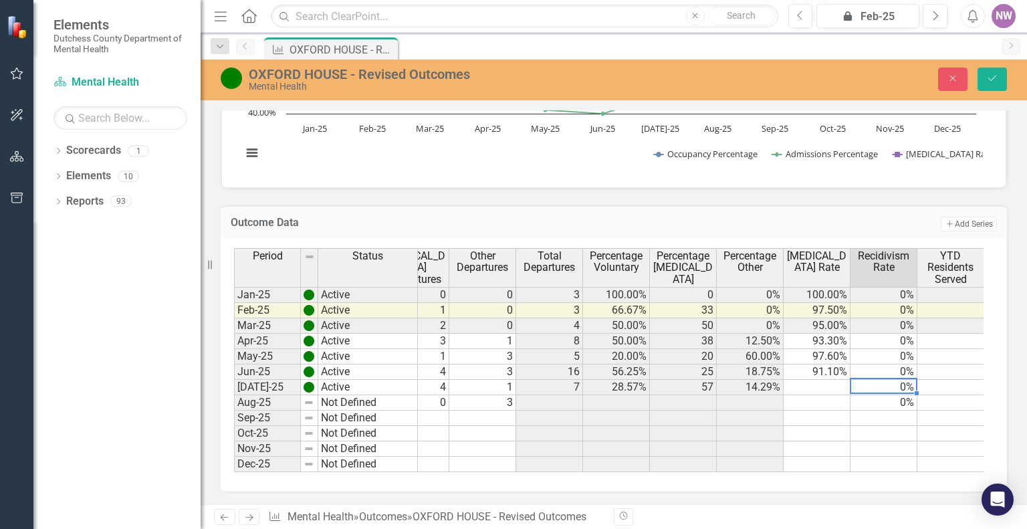
click at [902, 382] on td "0%" at bounding box center [884, 387] width 67 height 15
click at [908, 398] on td "0%" at bounding box center [884, 402] width 67 height 15
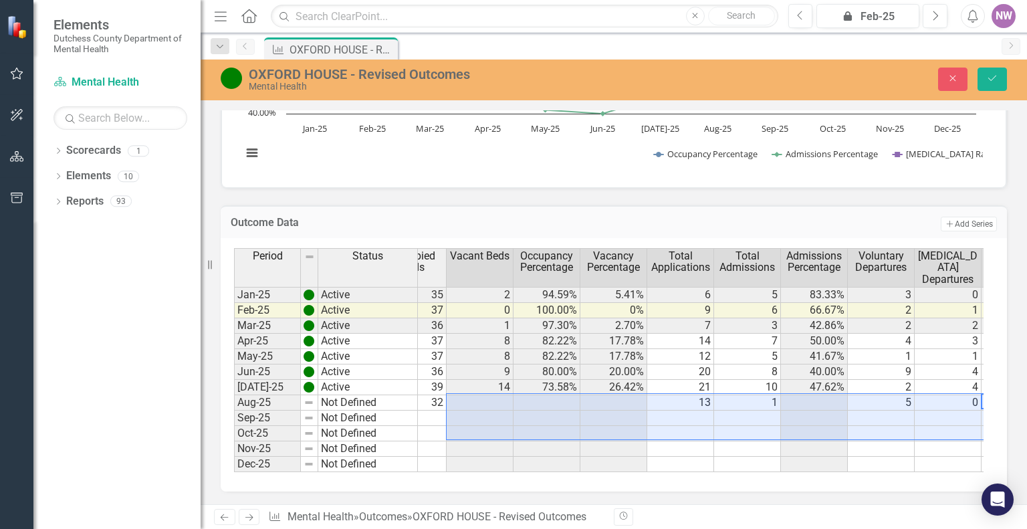
scroll to position [0, 842]
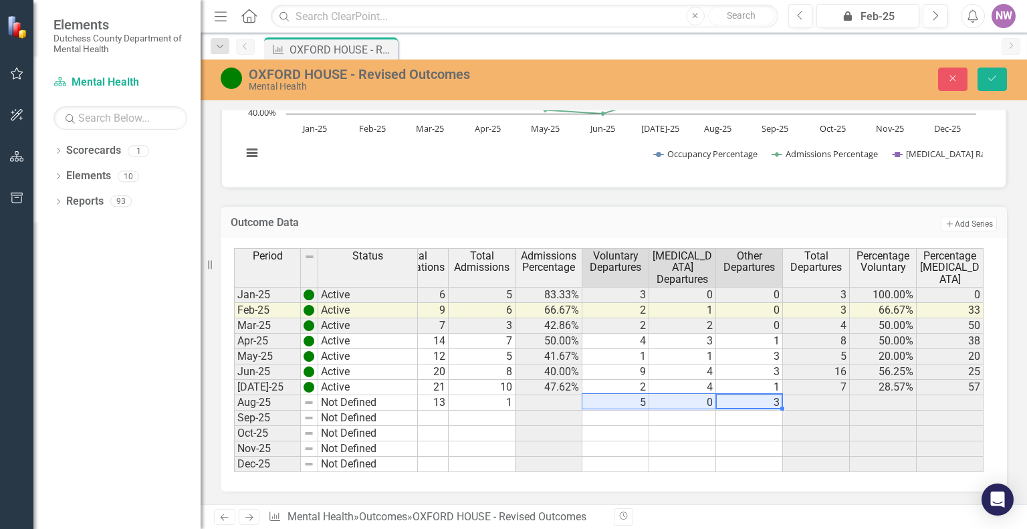
drag, startPoint x: 458, startPoint y: 401, endPoint x: 594, endPoint y: 397, distance: 135.8
click at [594, 397] on tr "Aug-25 Not Defined 6 53 3 26 0 0 2 17 1 10 32 13 1 5 0 3" at bounding box center [257, 402] width 1990 height 15
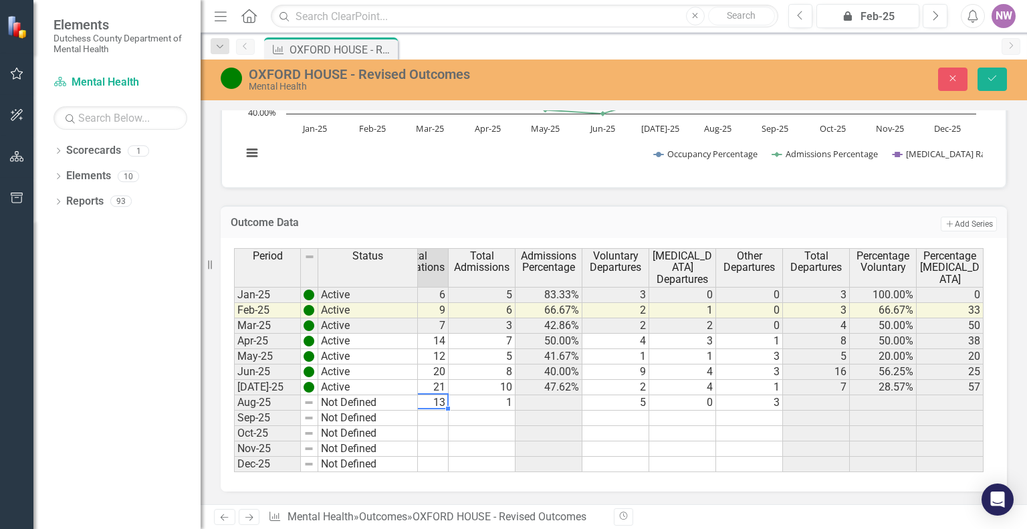
scroll to position [0, 936]
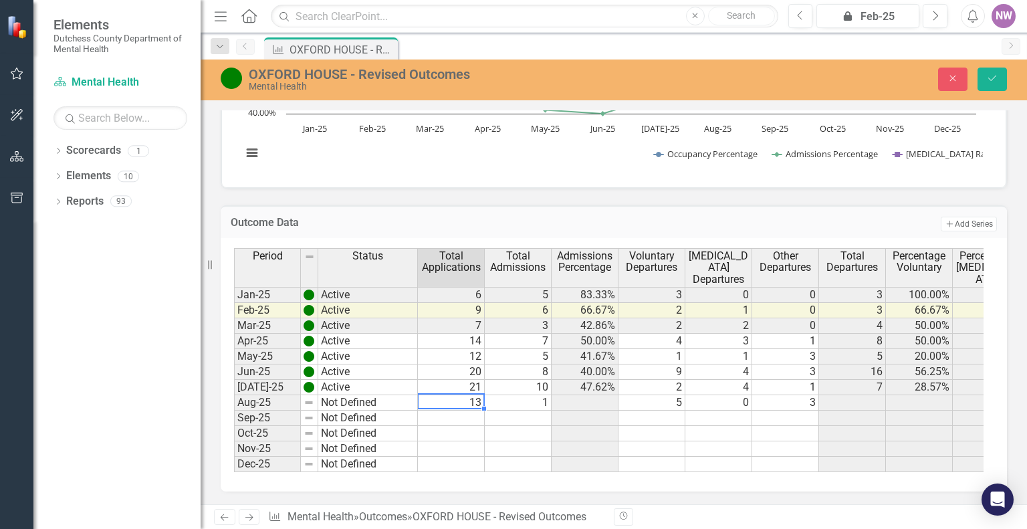
click at [431, 395] on td "13" at bounding box center [451, 402] width 67 height 15
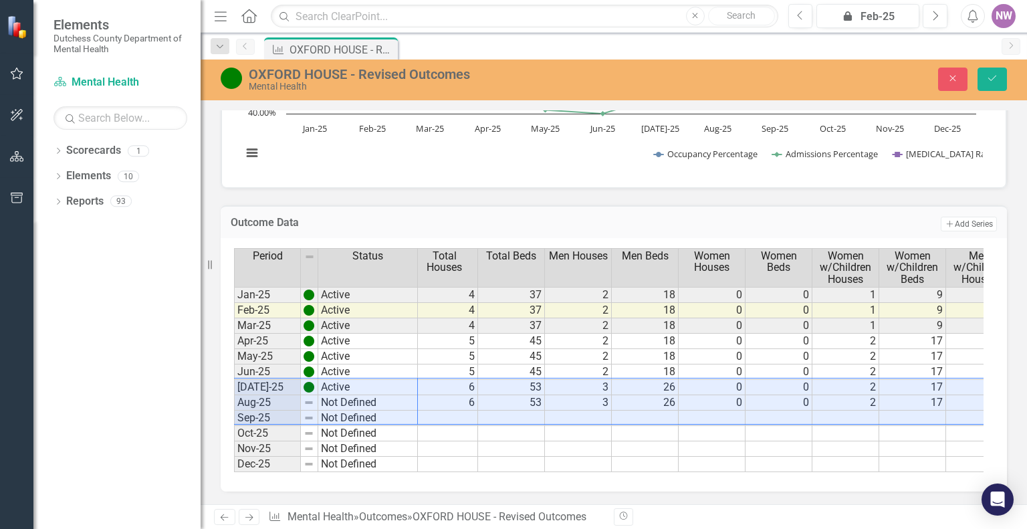
scroll to position [0, 0]
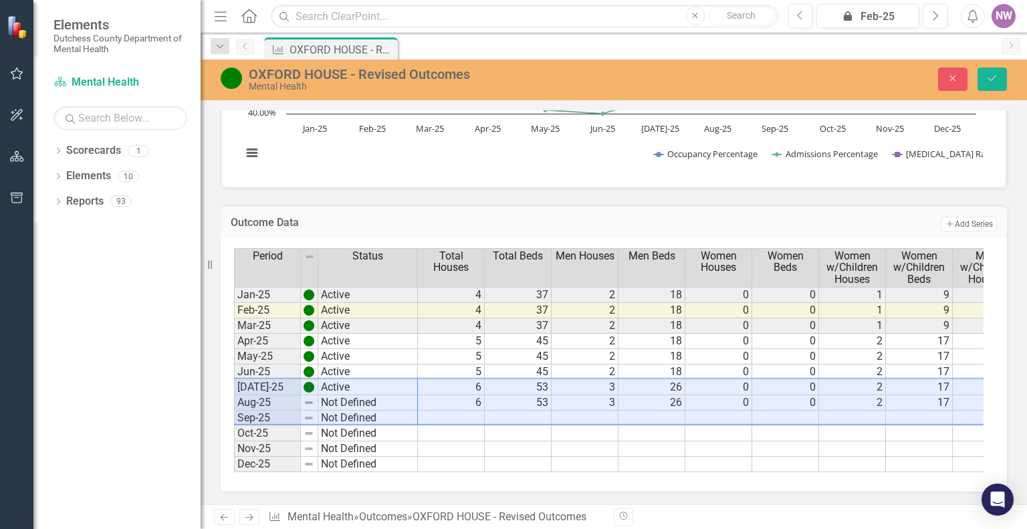
drag, startPoint x: 758, startPoint y: 405, endPoint x: 137, endPoint y: 394, distance: 620.8
click at [137, 394] on div "Elements Dutchess County Department of Mental Health Scorecard Mental Health Se…" at bounding box center [513, 264] width 1027 height 529
click at [324, 395] on td "Not Defined" at bounding box center [368, 402] width 100 height 15
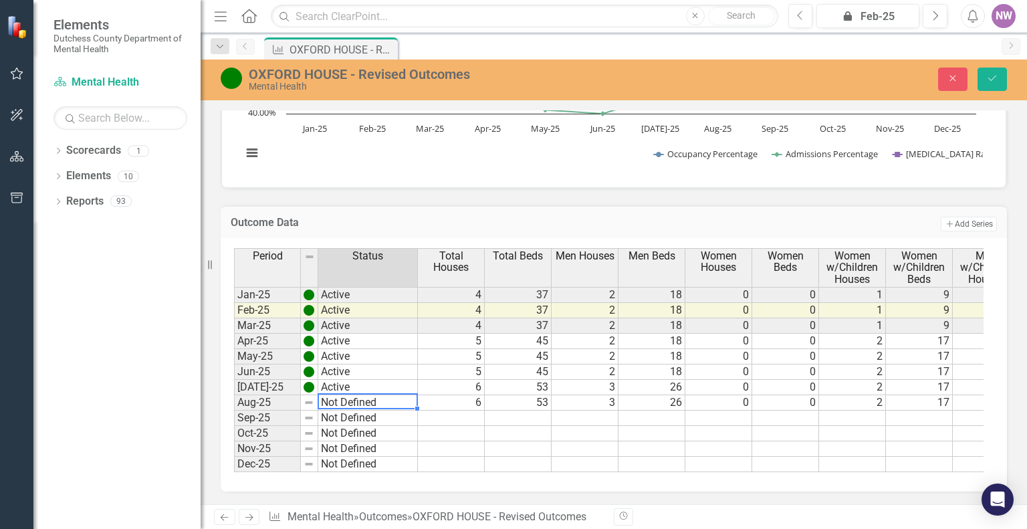
click at [409, 398] on td "Not Defined" at bounding box center [368, 402] width 100 height 15
click at [313, 398] on img at bounding box center [309, 402] width 11 height 11
click at [393, 397] on td "Not Defined" at bounding box center [368, 402] width 100 height 15
click at [348, 331] on div "Period Status Total Houses Total Beds Men Houses Men Beds Women Houses Women Be…" at bounding box center [609, 360] width 750 height 224
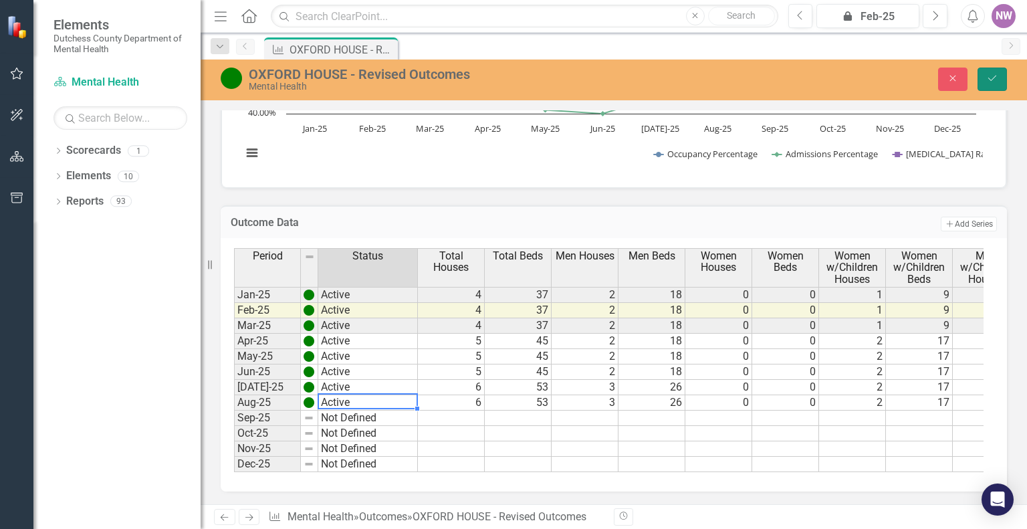
click at [985, 74] on button "Save" at bounding box center [992, 79] width 29 height 23
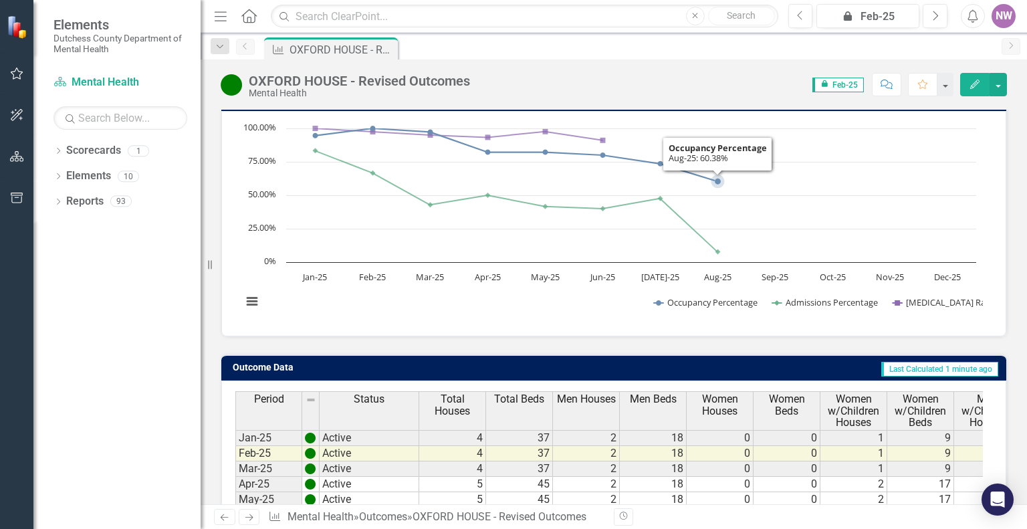
scroll to position [283, 0]
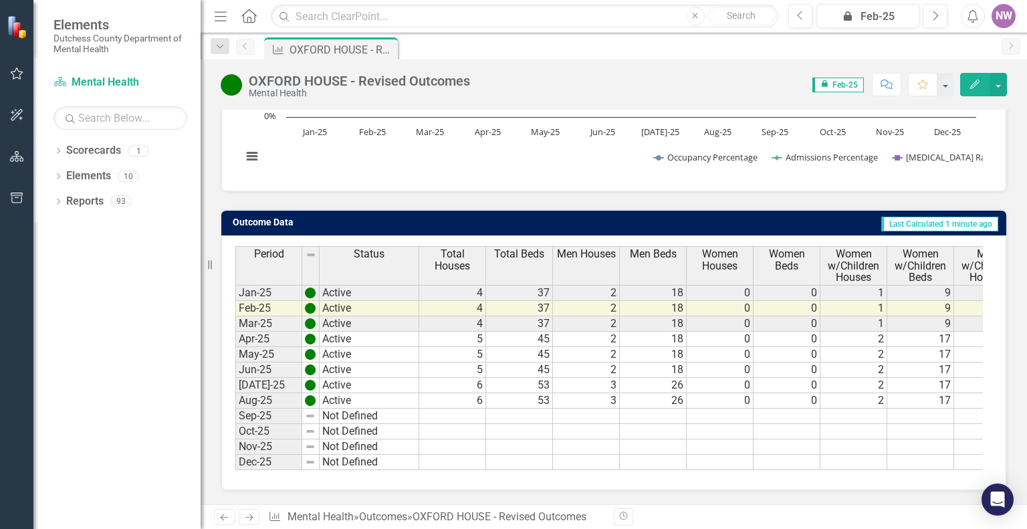
click at [474, 409] on td at bounding box center [452, 416] width 67 height 15
type textarea "6"
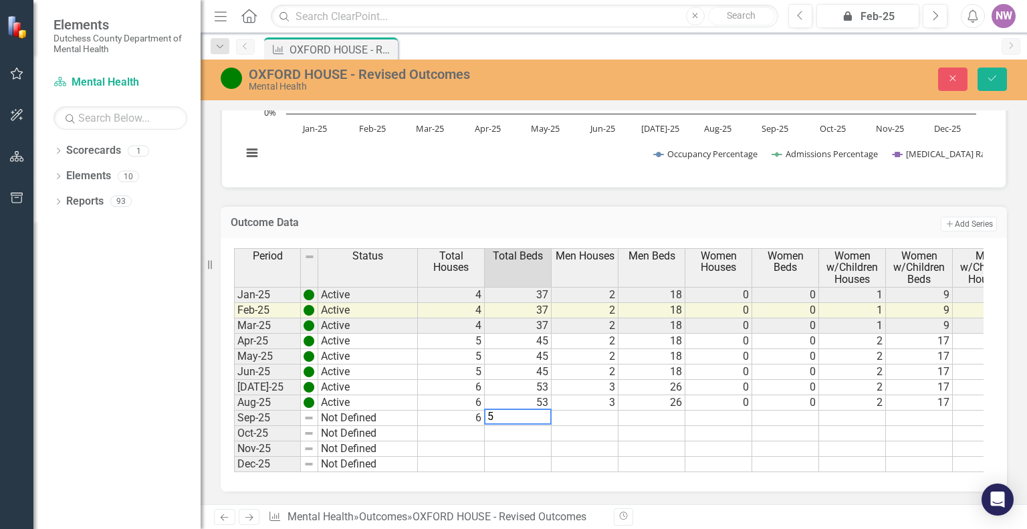
type textarea "53"
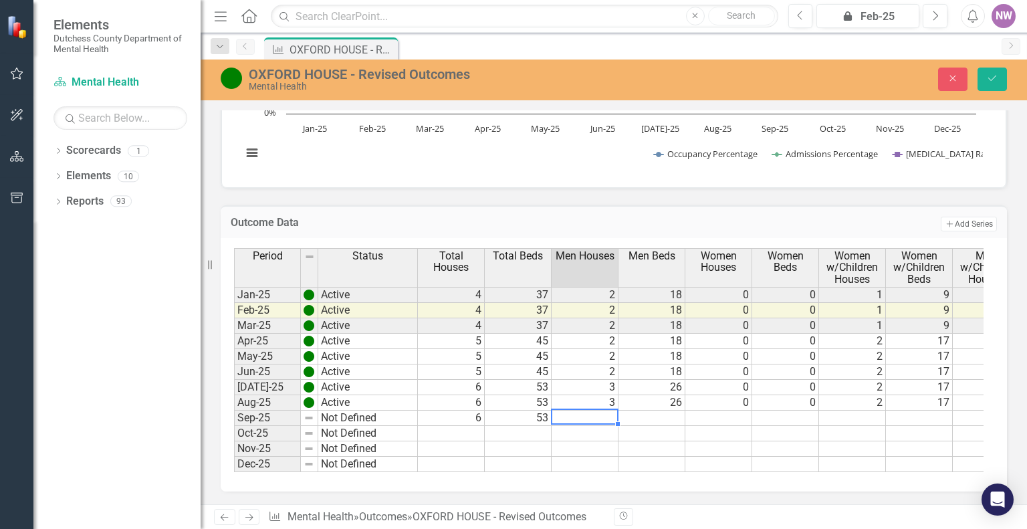
type textarea "3"
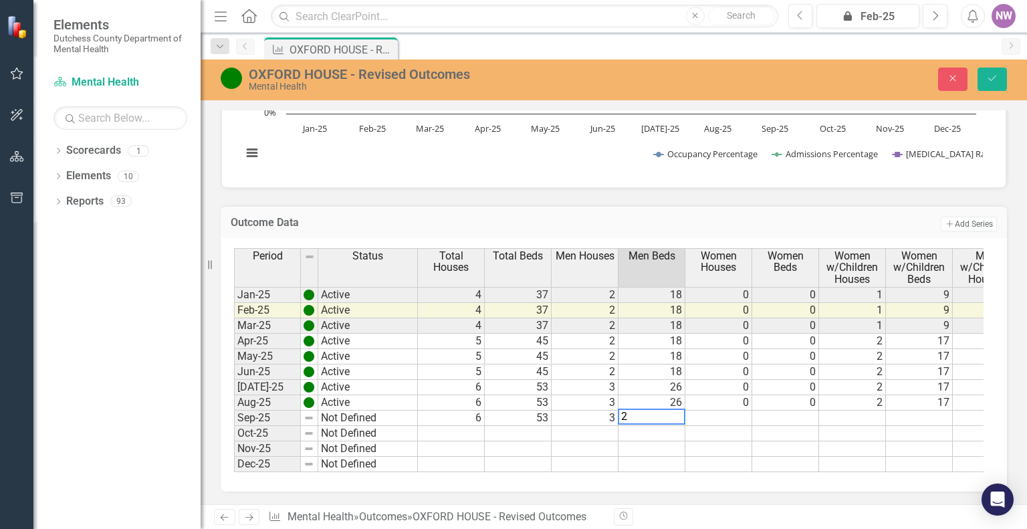
type textarea "26"
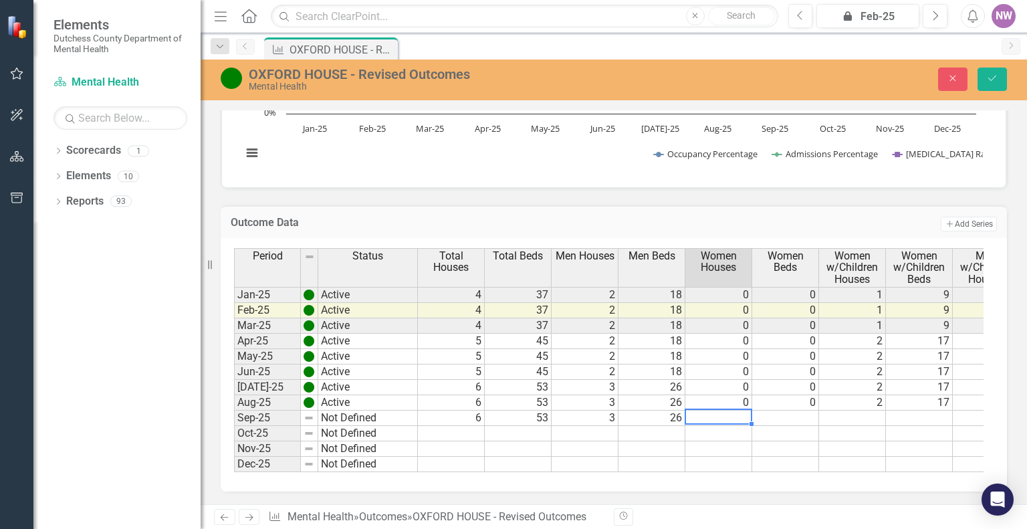
type textarea "0"
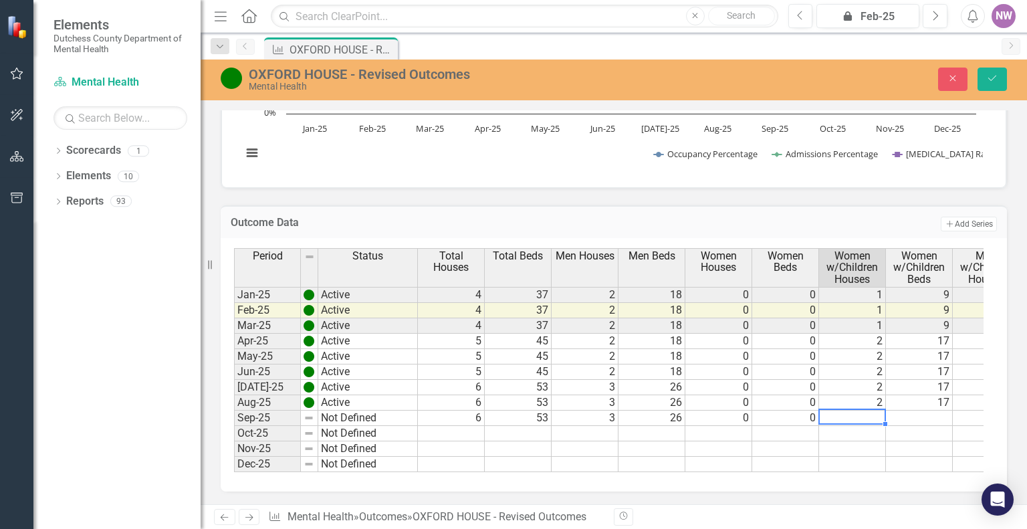
type textarea "2"
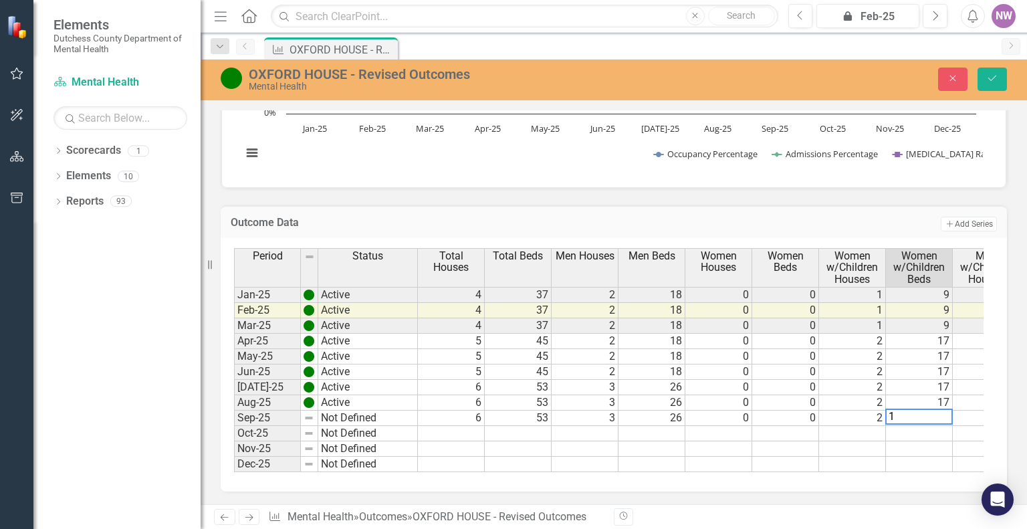
type textarea "17"
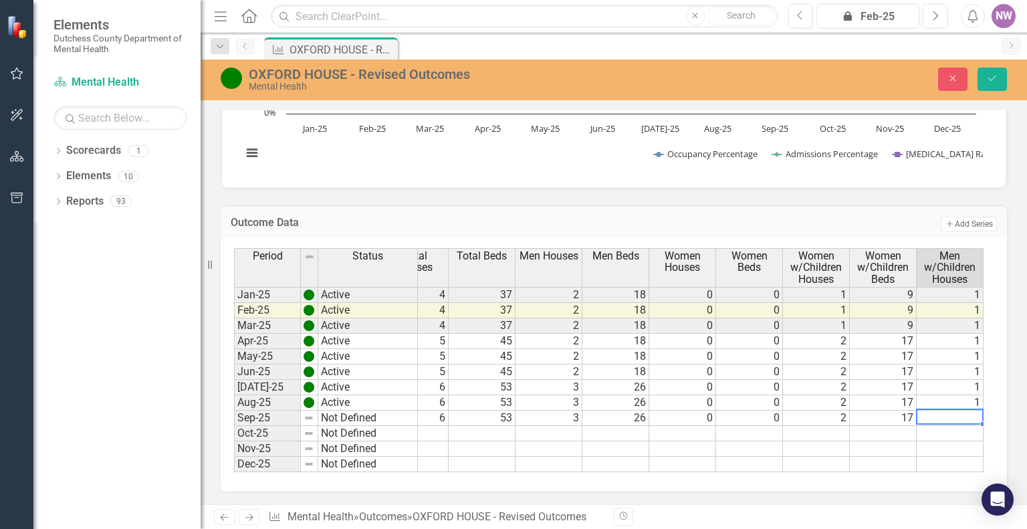
type textarea "1"
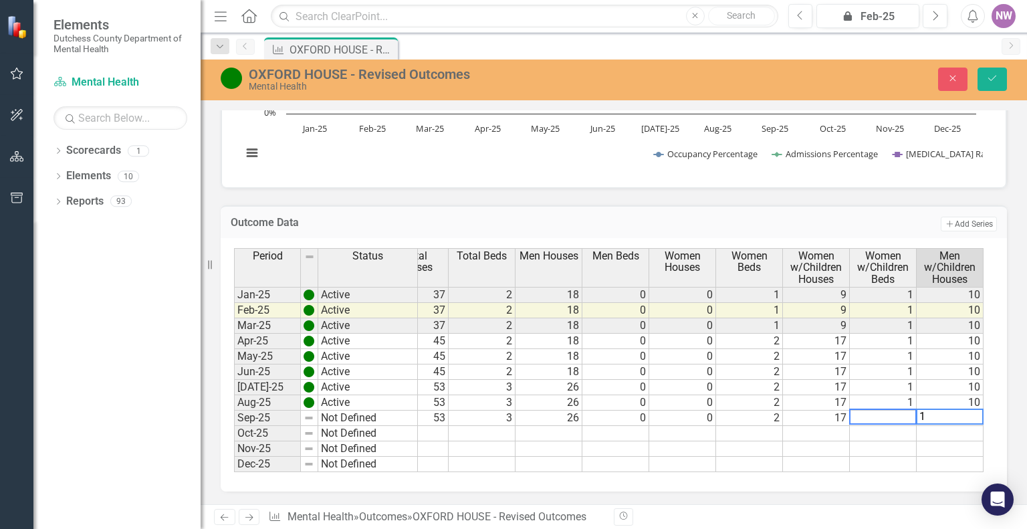
scroll to position [0, 103]
type textarea "10"
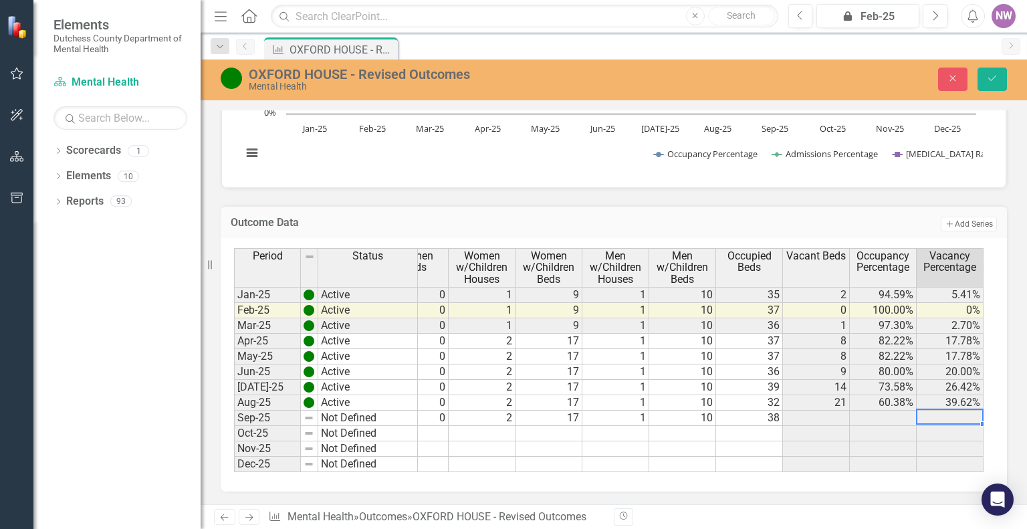
scroll to position [0, 437]
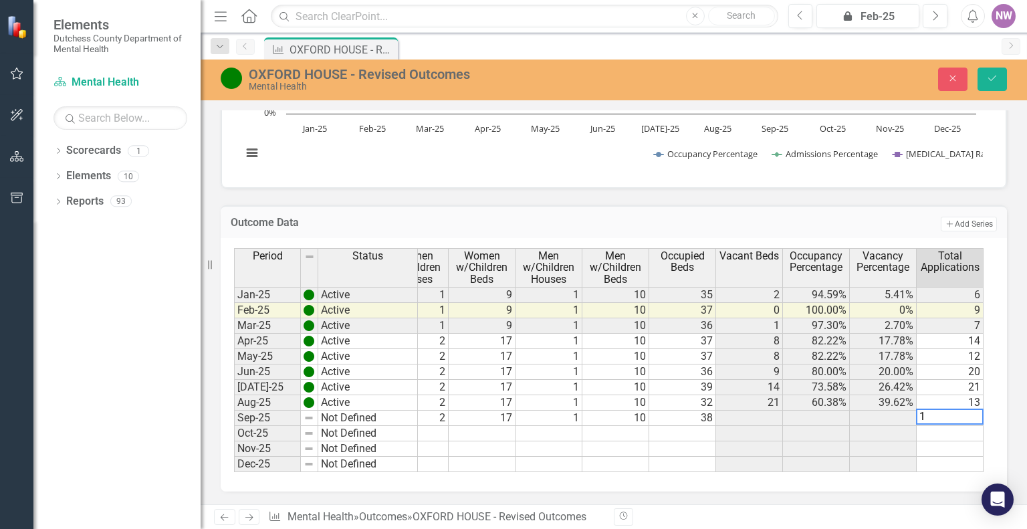
type textarea "14"
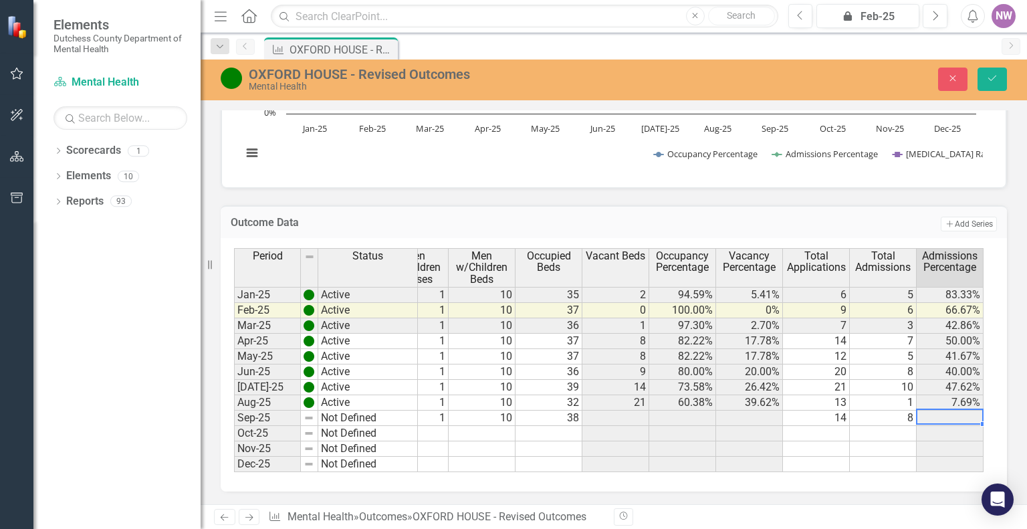
scroll to position [0, 638]
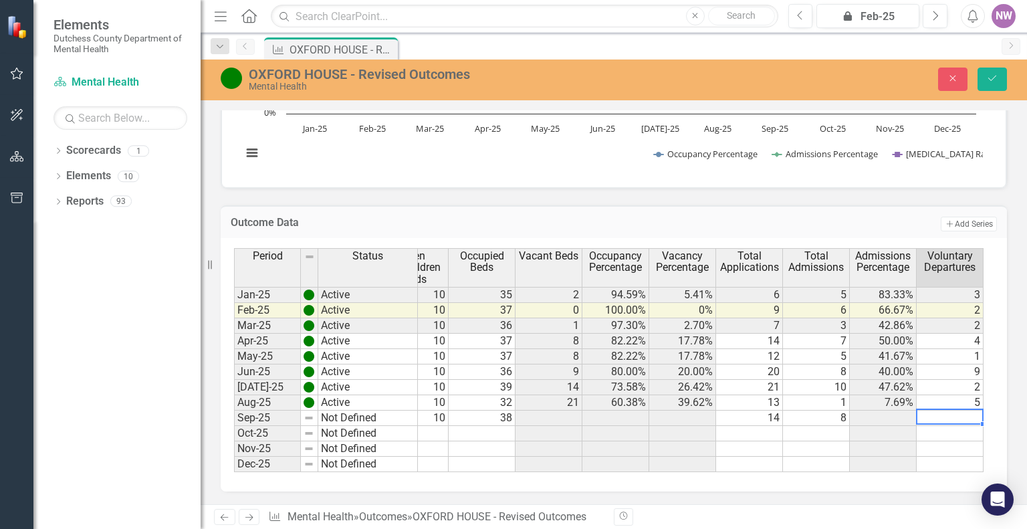
type textarea "1"
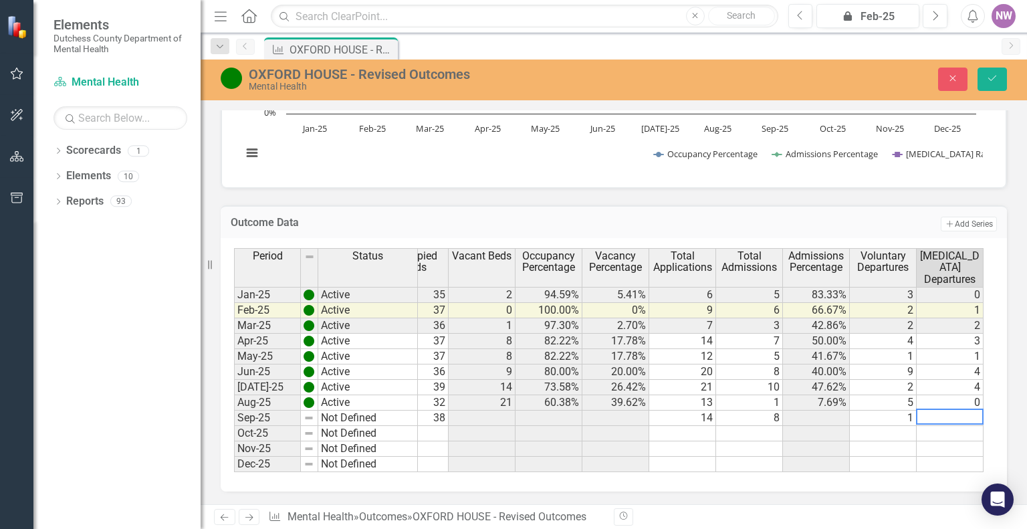
type textarea "0"
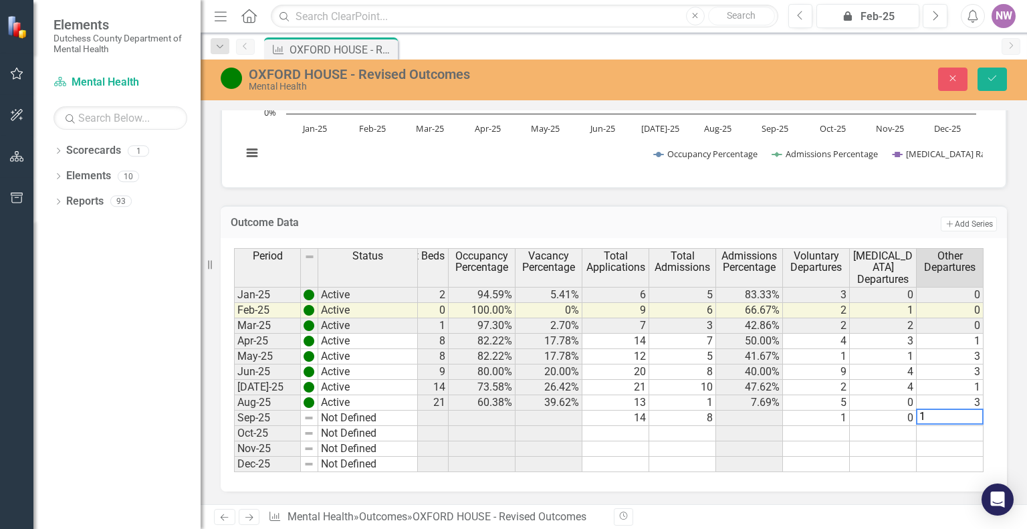
scroll to position [0, 839]
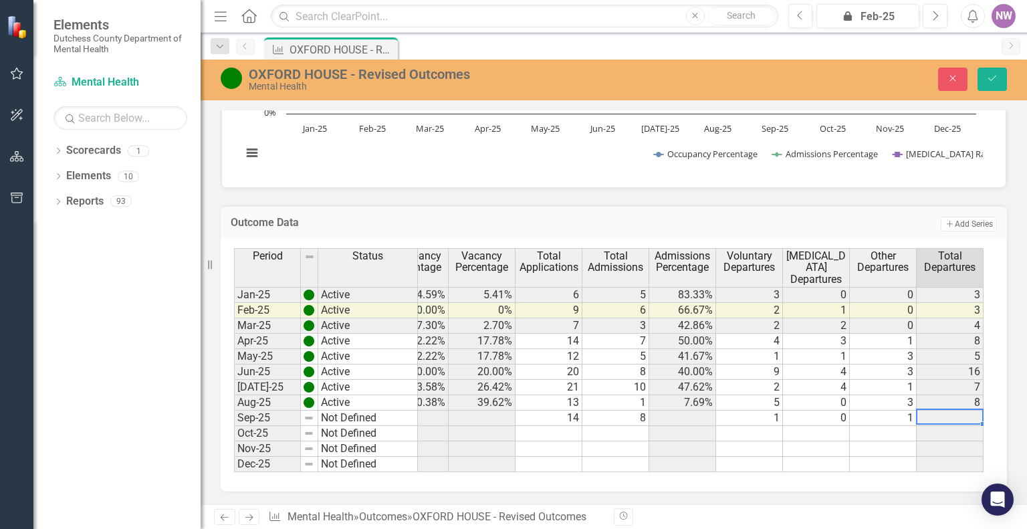
type textarea "1"
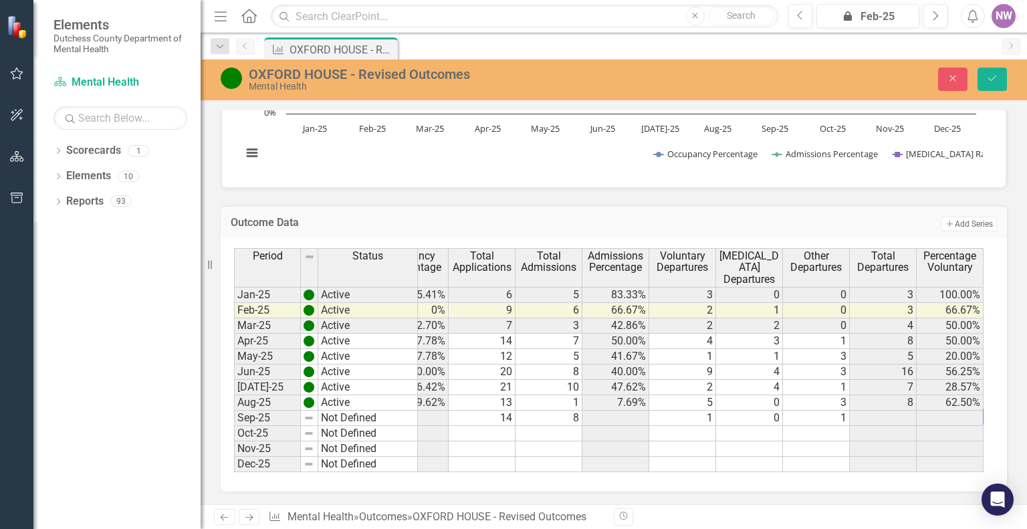
scroll to position [0, 972]
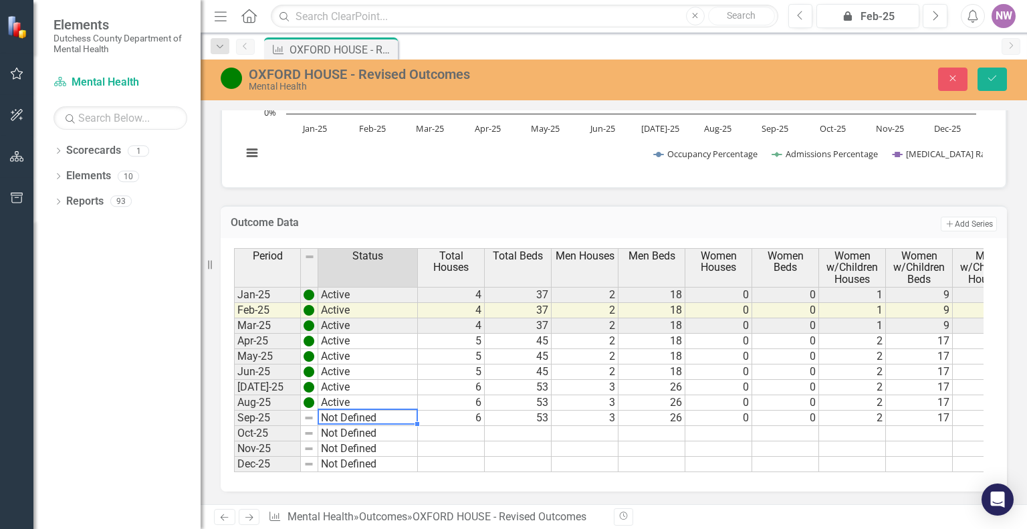
click at [369, 411] on td "Not Defined" at bounding box center [368, 418] width 100 height 15
click at [365, 343] on div "Period Status Total Houses Total Beds Men Houses Men Beds Women Houses Women Be…" at bounding box center [609, 360] width 750 height 224
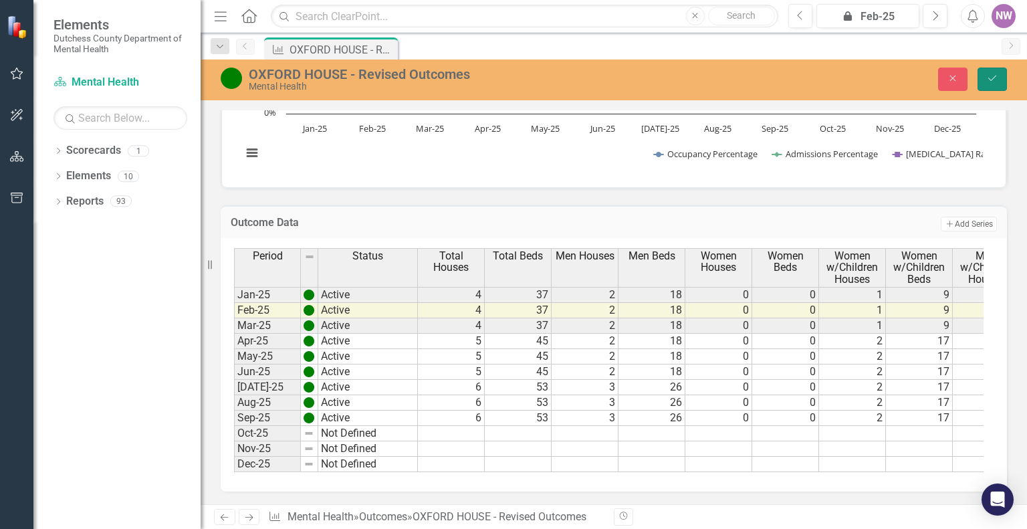
click at [1001, 80] on button "Save" at bounding box center [992, 79] width 29 height 23
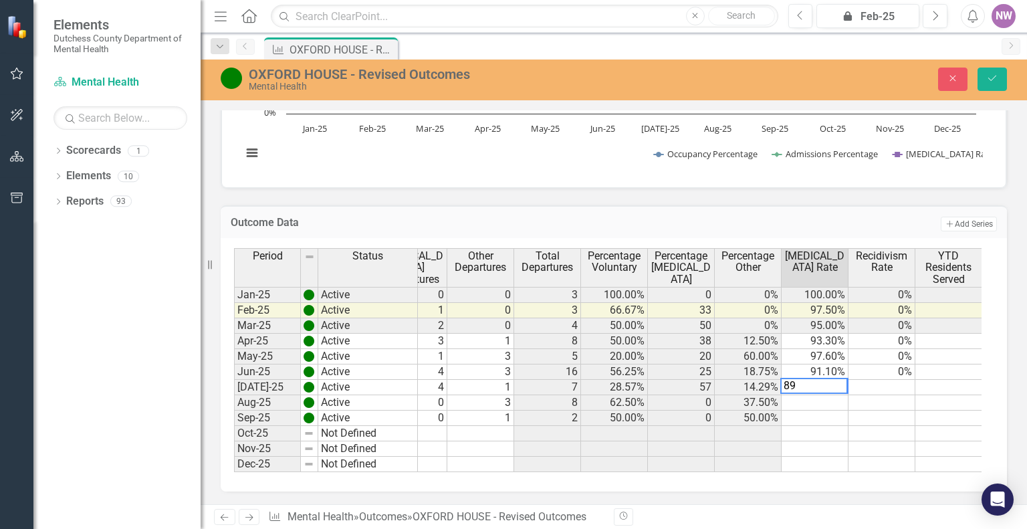
scroll to position [0, 1240]
type textarea "89.7"
type textarea "100"
type textarea "97.9"
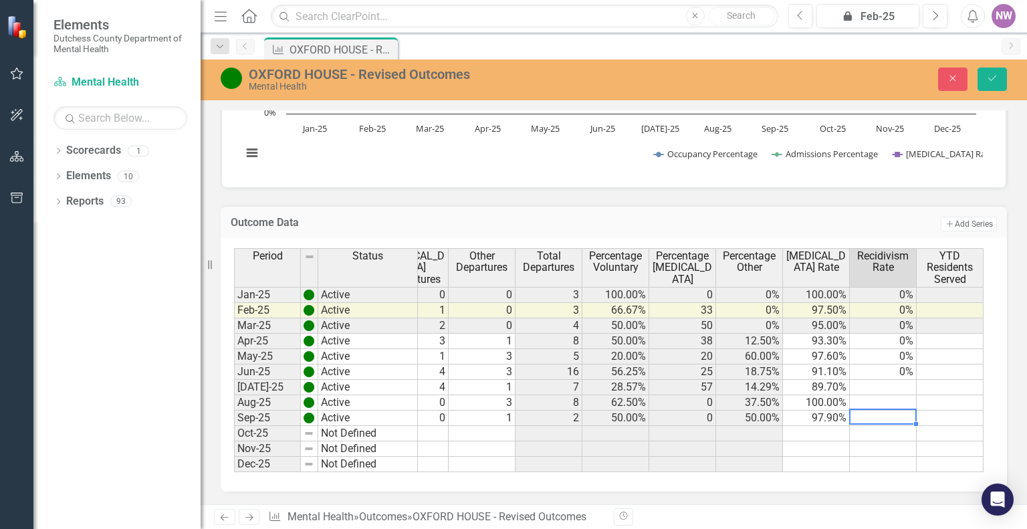
type textarea "0"
drag, startPoint x: 946, startPoint y: 424, endPoint x: 914, endPoint y: 427, distance: 32.3
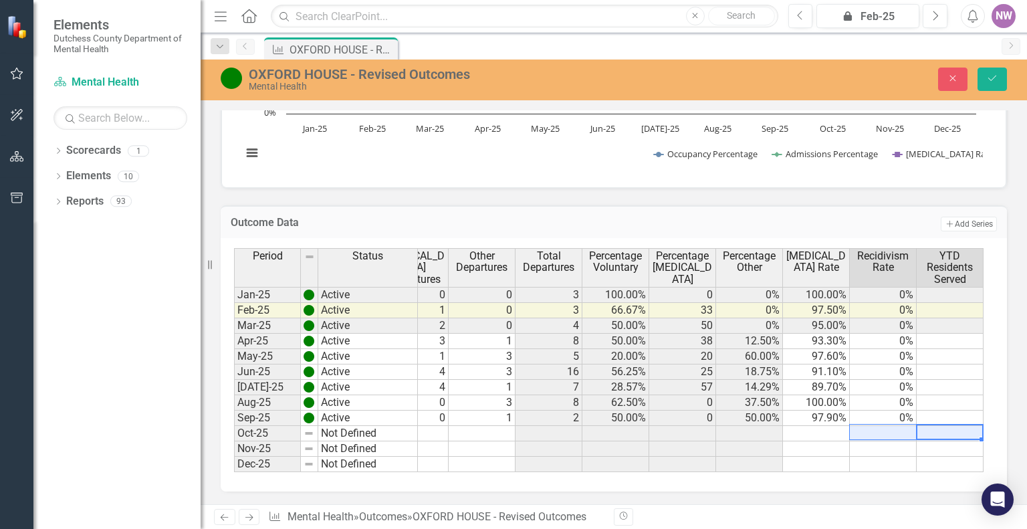
click at [928, 411] on td at bounding box center [950, 418] width 67 height 15
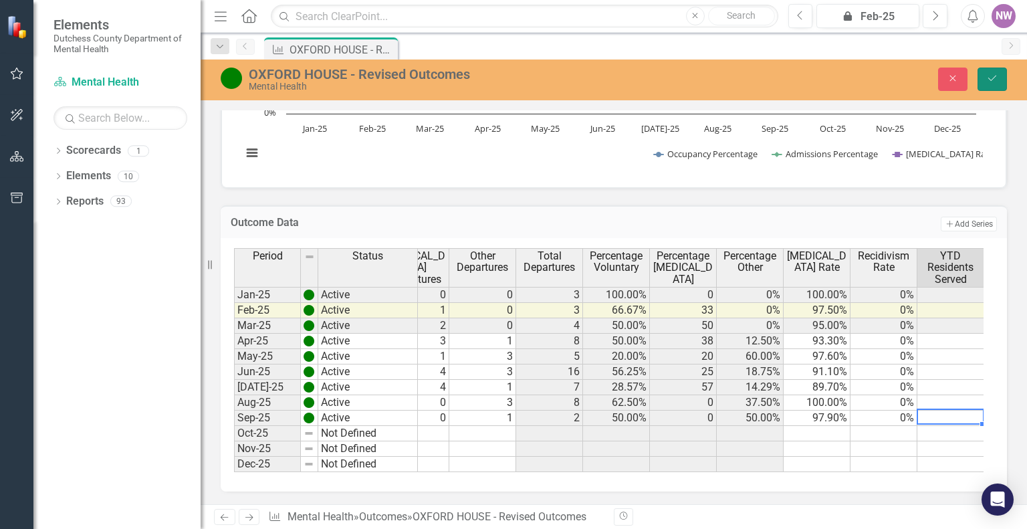
click at [992, 76] on icon "Save" at bounding box center [993, 78] width 12 height 9
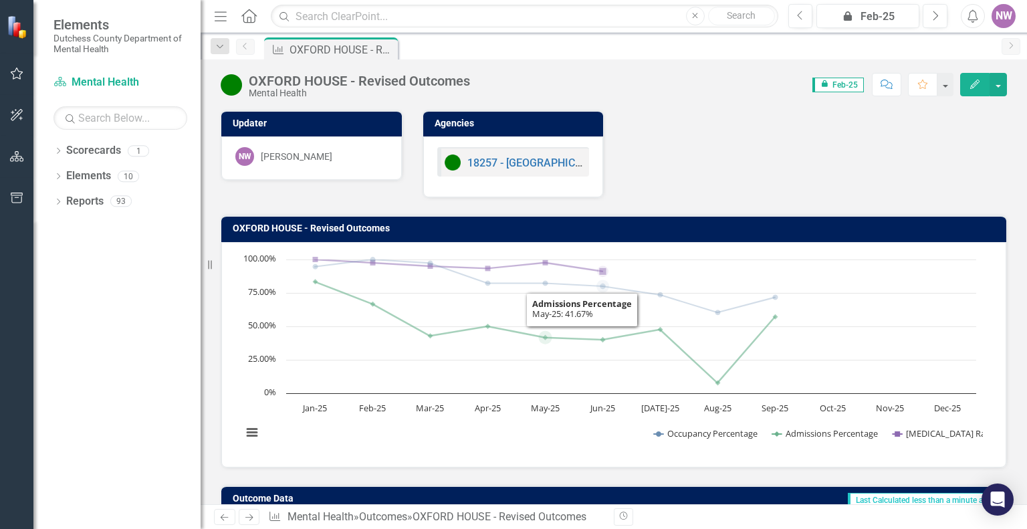
click at [569, 376] on icon "Chart context menu Occupancy Percentage Admissions Percentage Abstinence Rate J…" at bounding box center [609, 353] width 748 height 201
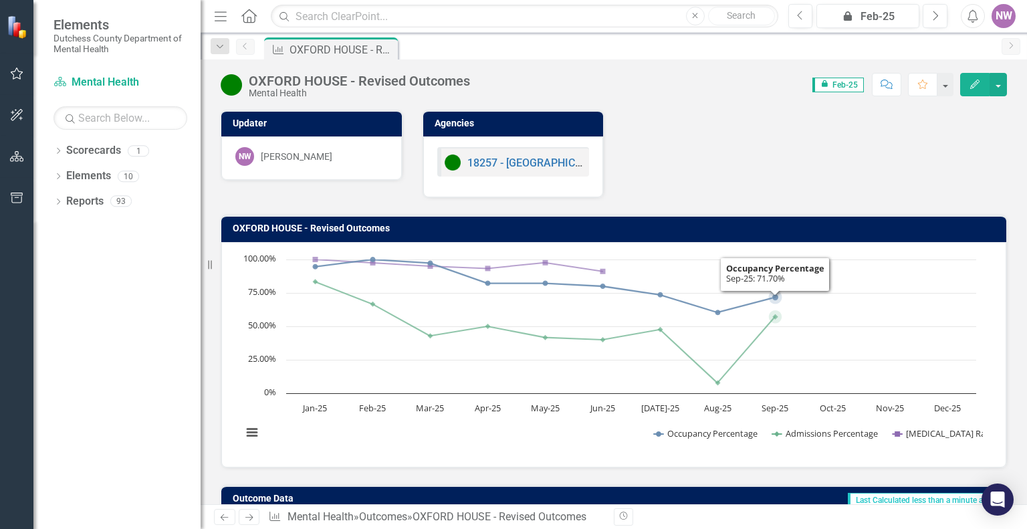
scroll to position [283, 0]
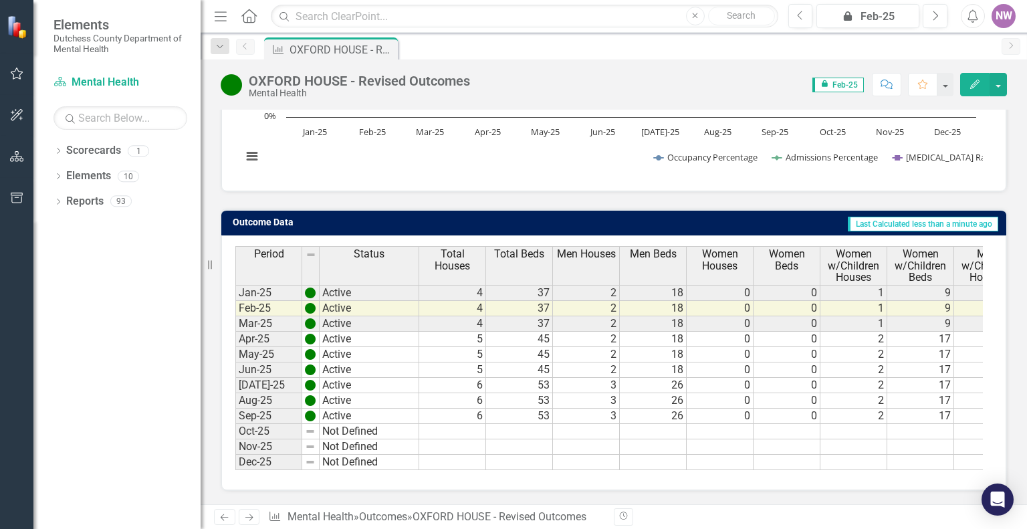
click at [504, 470] on div "Period Status Total Houses Total Beds Men Houses Men Beds Women Houses Women Be…" at bounding box center [613, 362] width 785 height 255
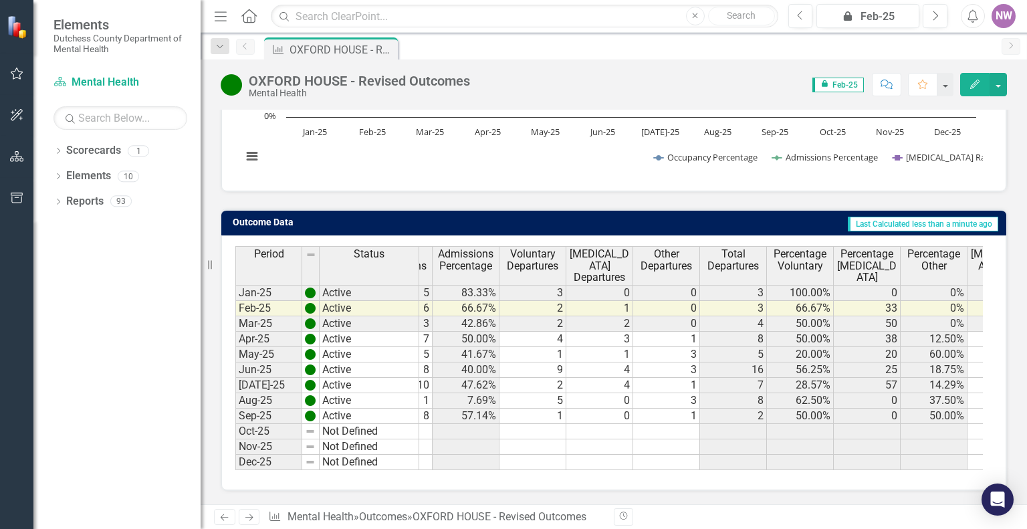
scroll to position [0, 1241]
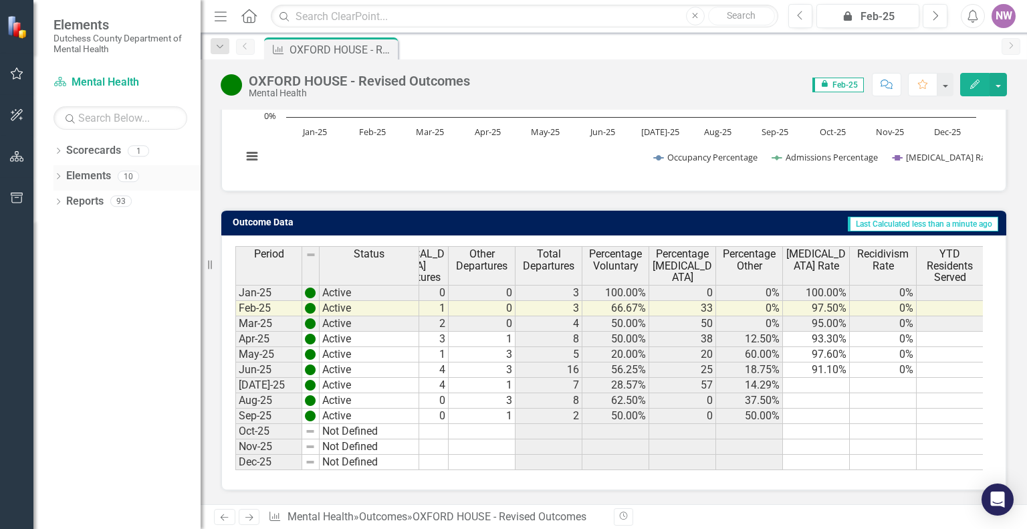
click at [108, 181] on link "Elements" at bounding box center [88, 176] width 45 height 15
